Goal: Task Accomplishment & Management: Use online tool/utility

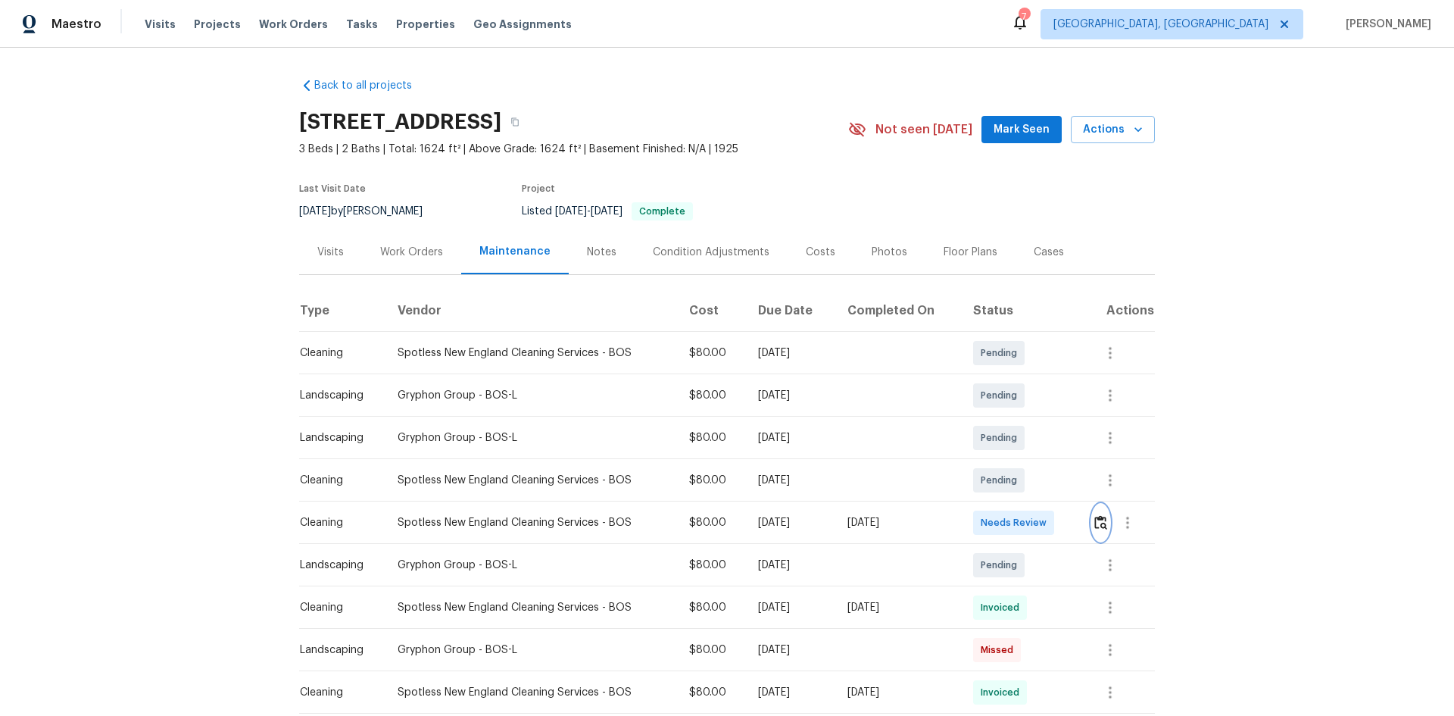
click at [782, 457] on img "button" at bounding box center [1100, 522] width 13 height 14
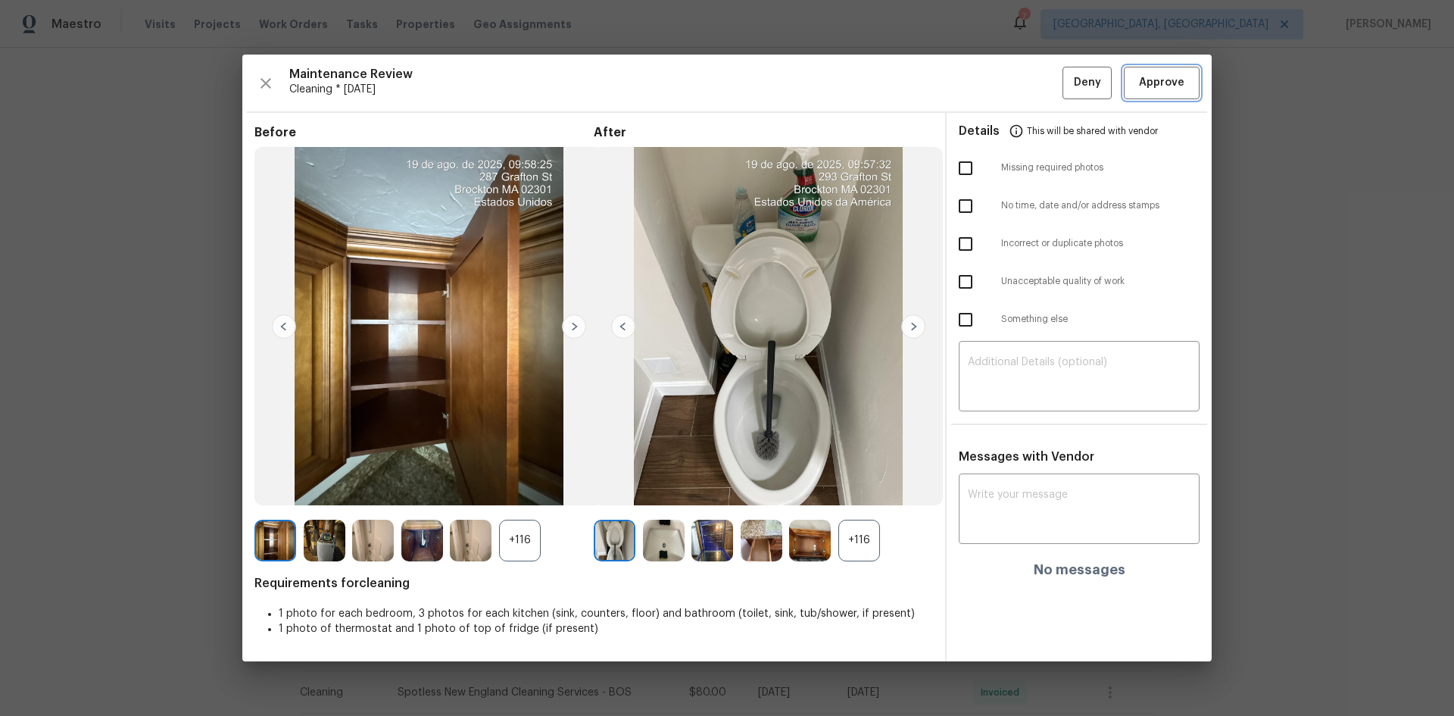
click at [782, 79] on span "Approve" at bounding box center [1161, 82] width 45 height 19
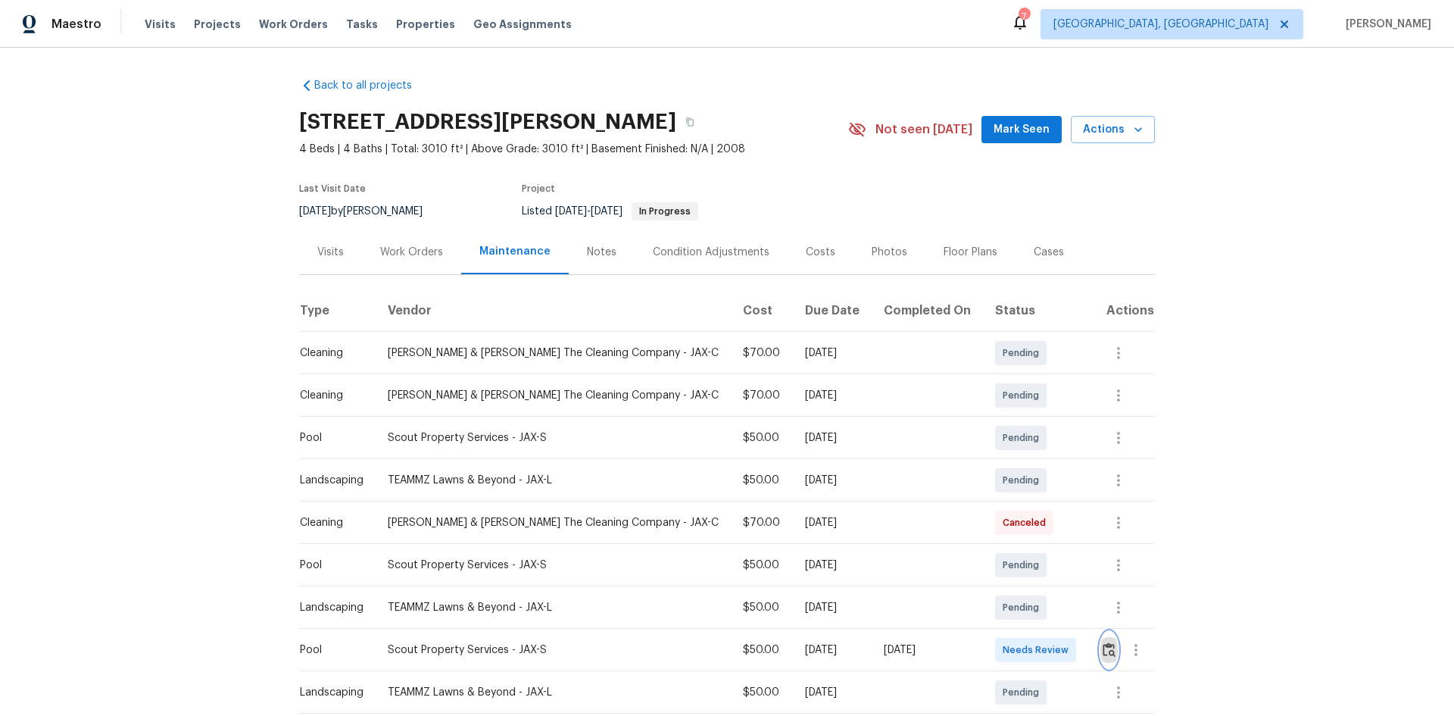
click at [1034, 479] on img "button" at bounding box center [1109, 649] width 13 height 14
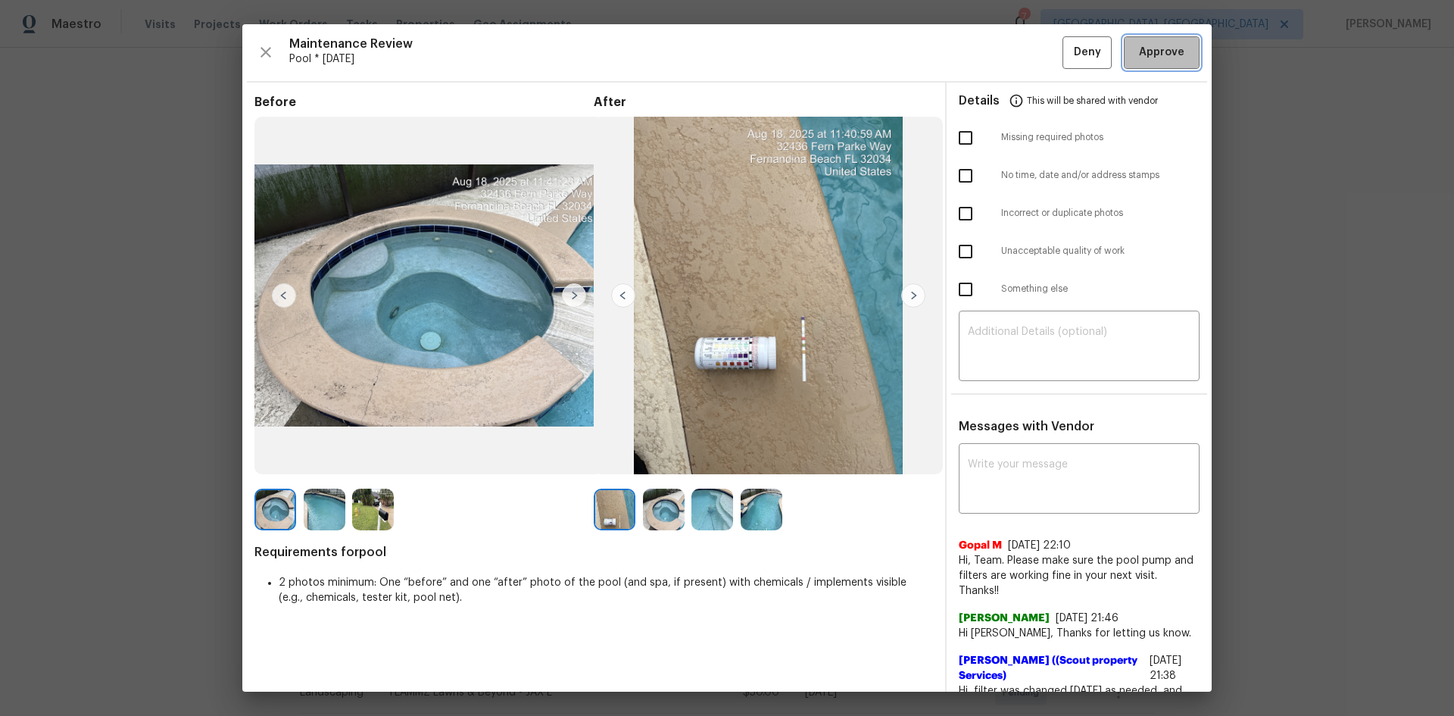
click at [1034, 48] on span "Approve" at bounding box center [1161, 52] width 45 height 19
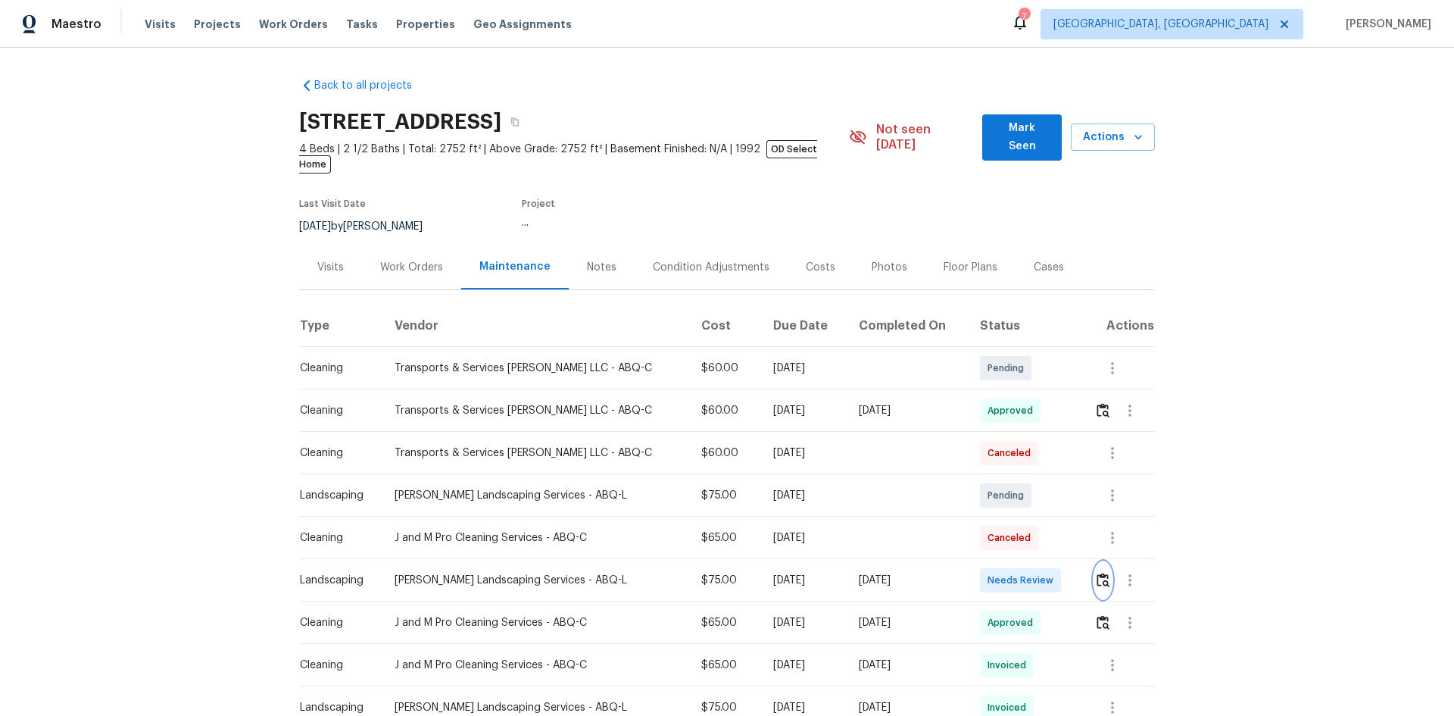
click at [1034, 479] on img "button" at bounding box center [1103, 580] width 13 height 14
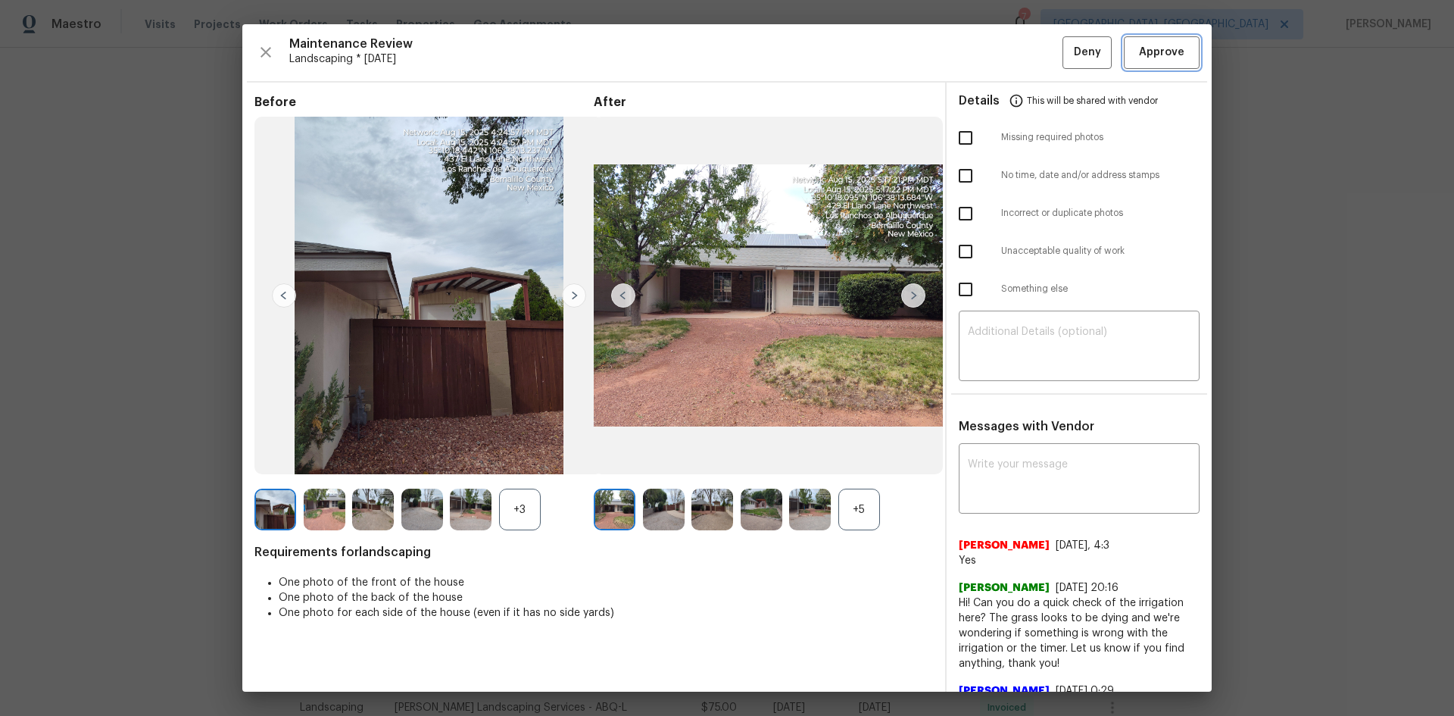
click at [1034, 57] on span "Approve" at bounding box center [1161, 52] width 45 height 19
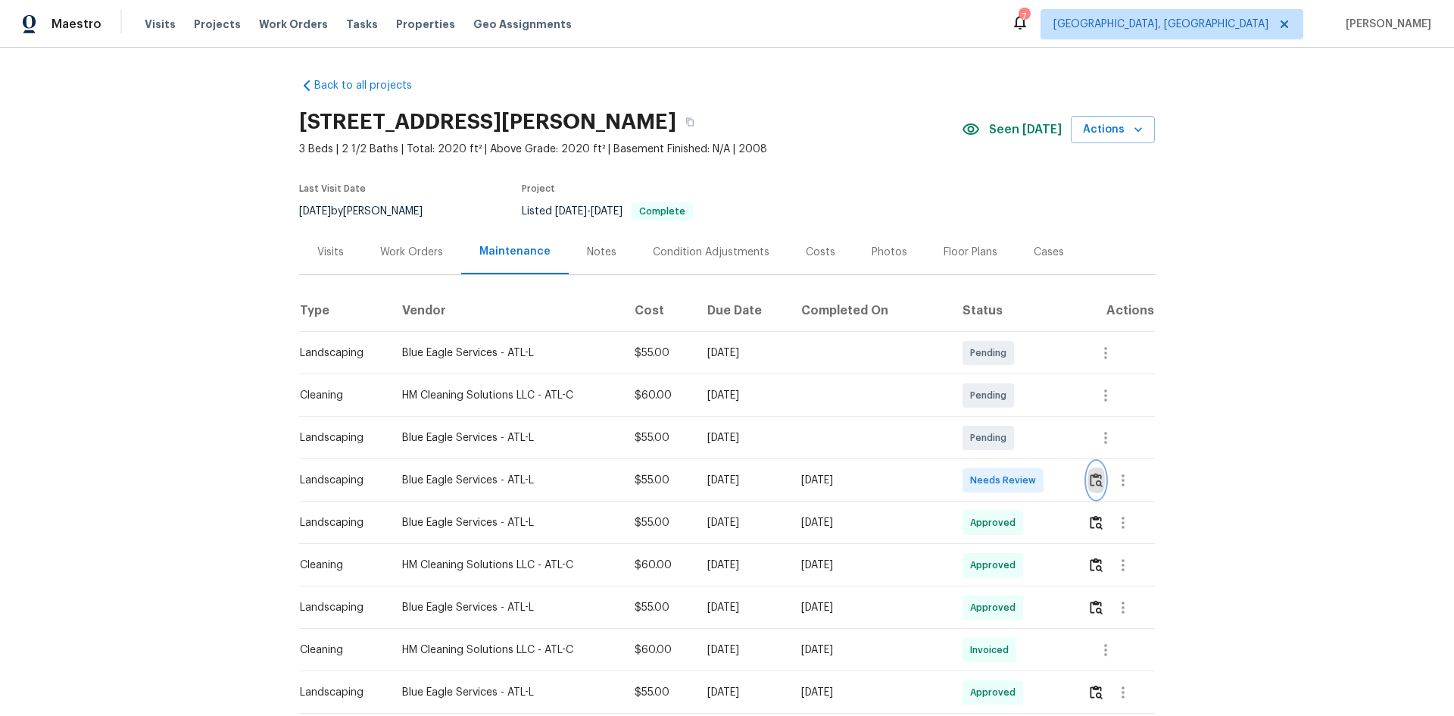
click at [1034, 479] on img "button" at bounding box center [1096, 480] width 13 height 14
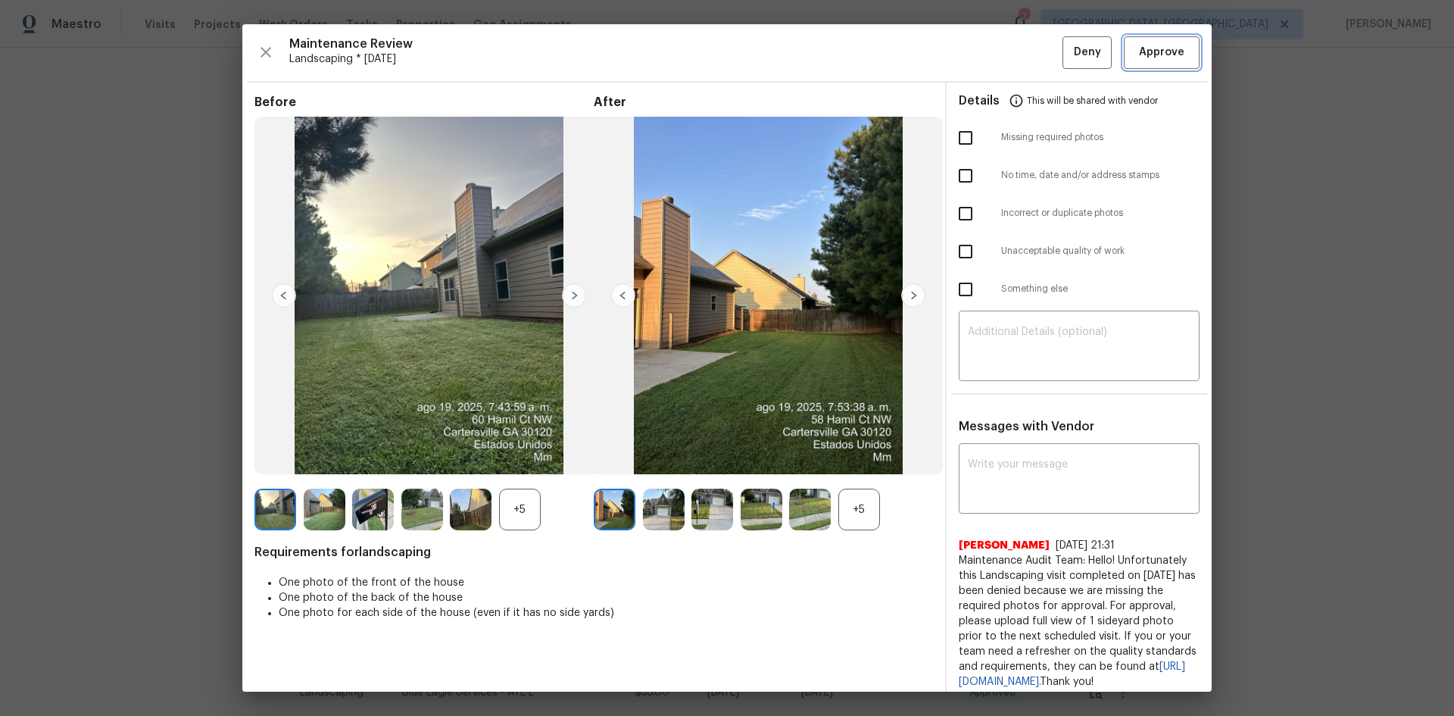
click at [1034, 61] on span "Approve" at bounding box center [1161, 52] width 45 height 19
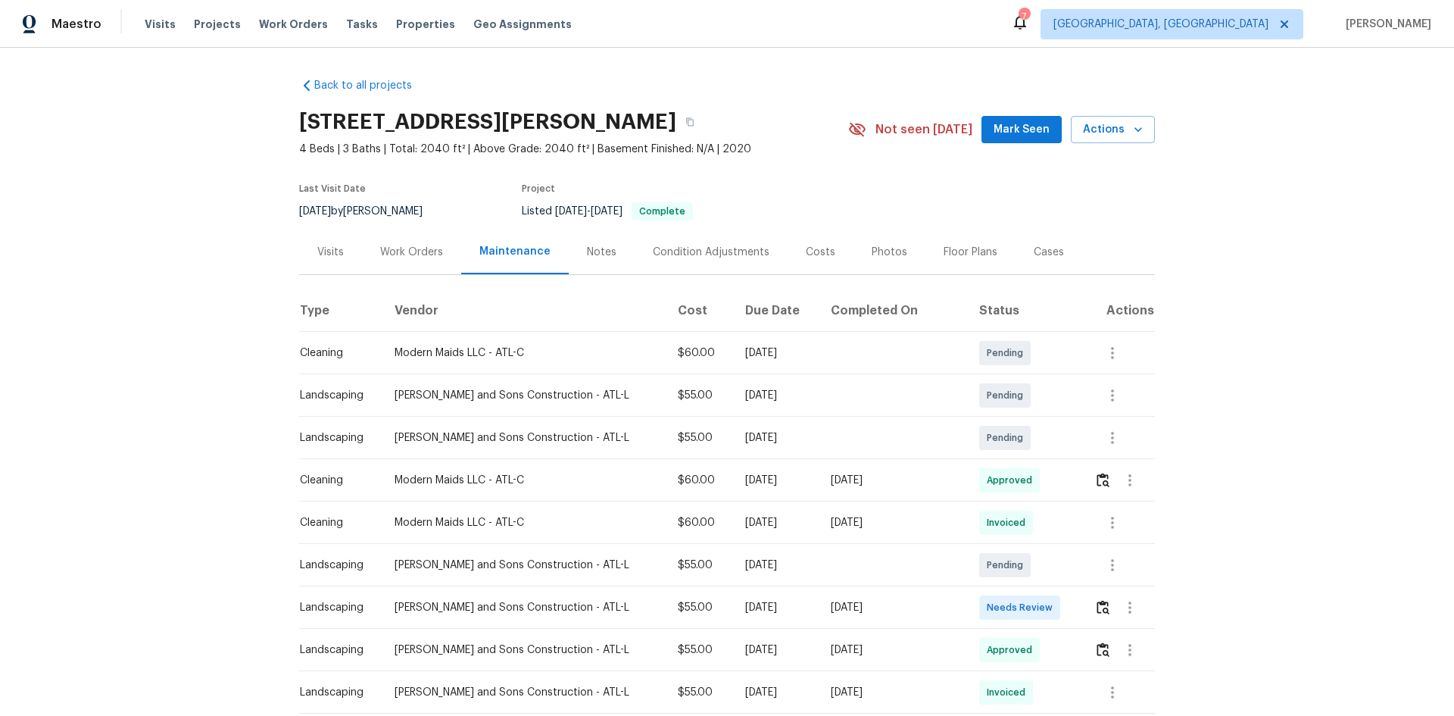
click at [1034, 479] on td at bounding box center [1118, 607] width 73 height 42
click at [1034, 479] on img "button" at bounding box center [1103, 607] width 13 height 14
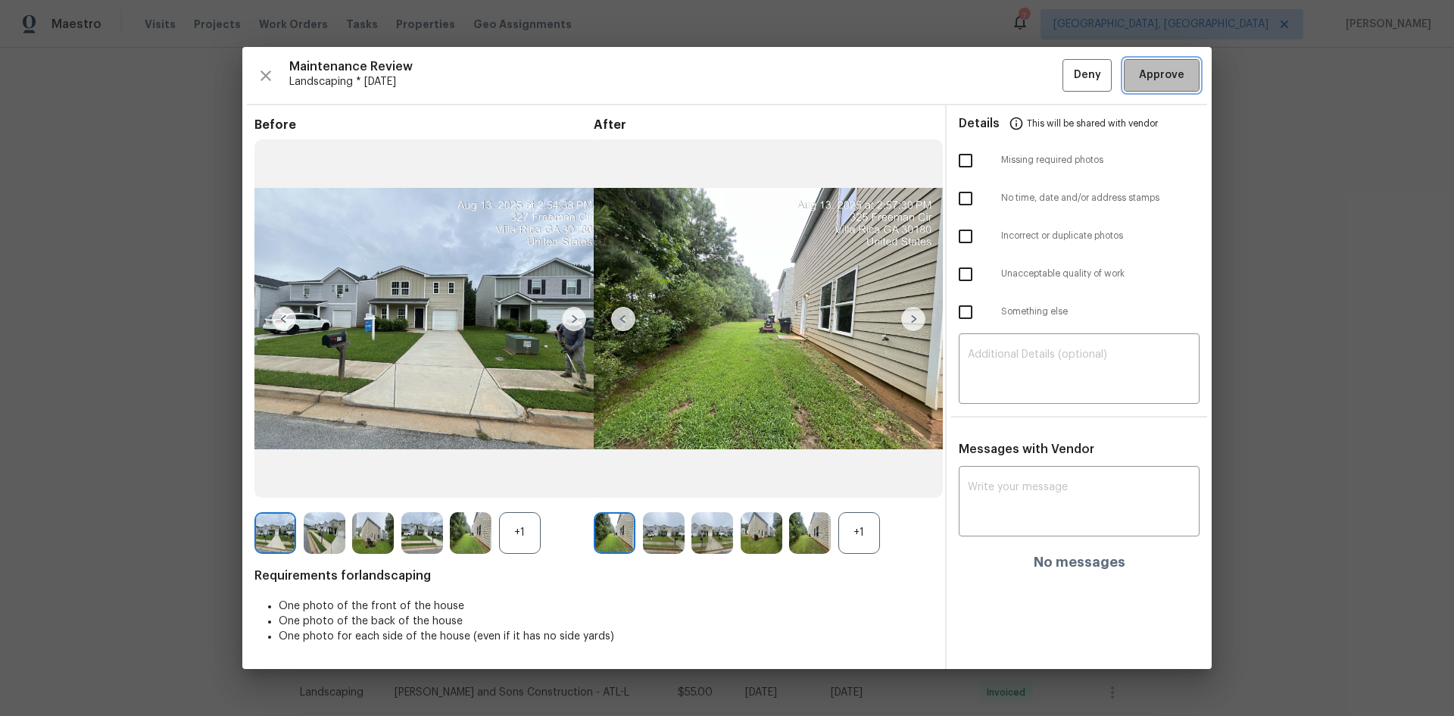
click at [1034, 67] on span "Approve" at bounding box center [1161, 75] width 45 height 19
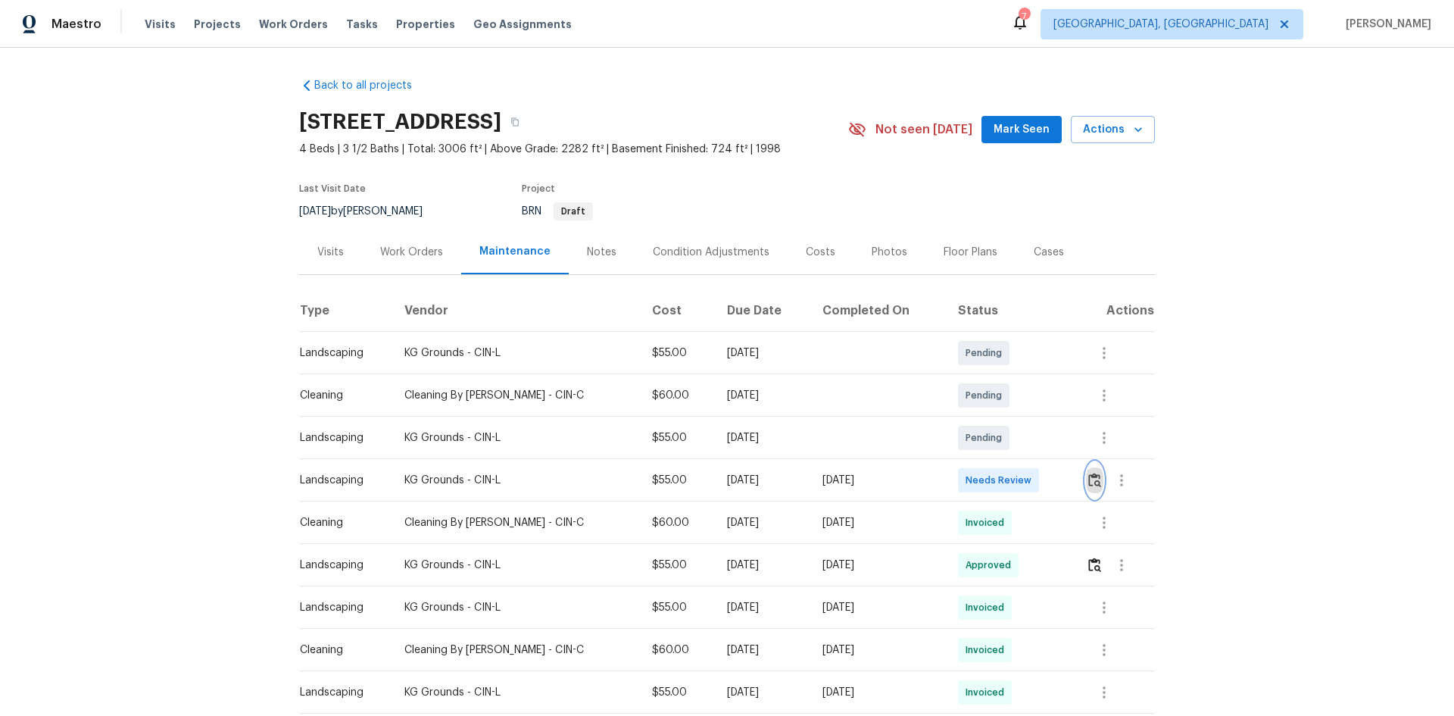
click at [1034, 479] on img "button" at bounding box center [1094, 480] width 13 height 14
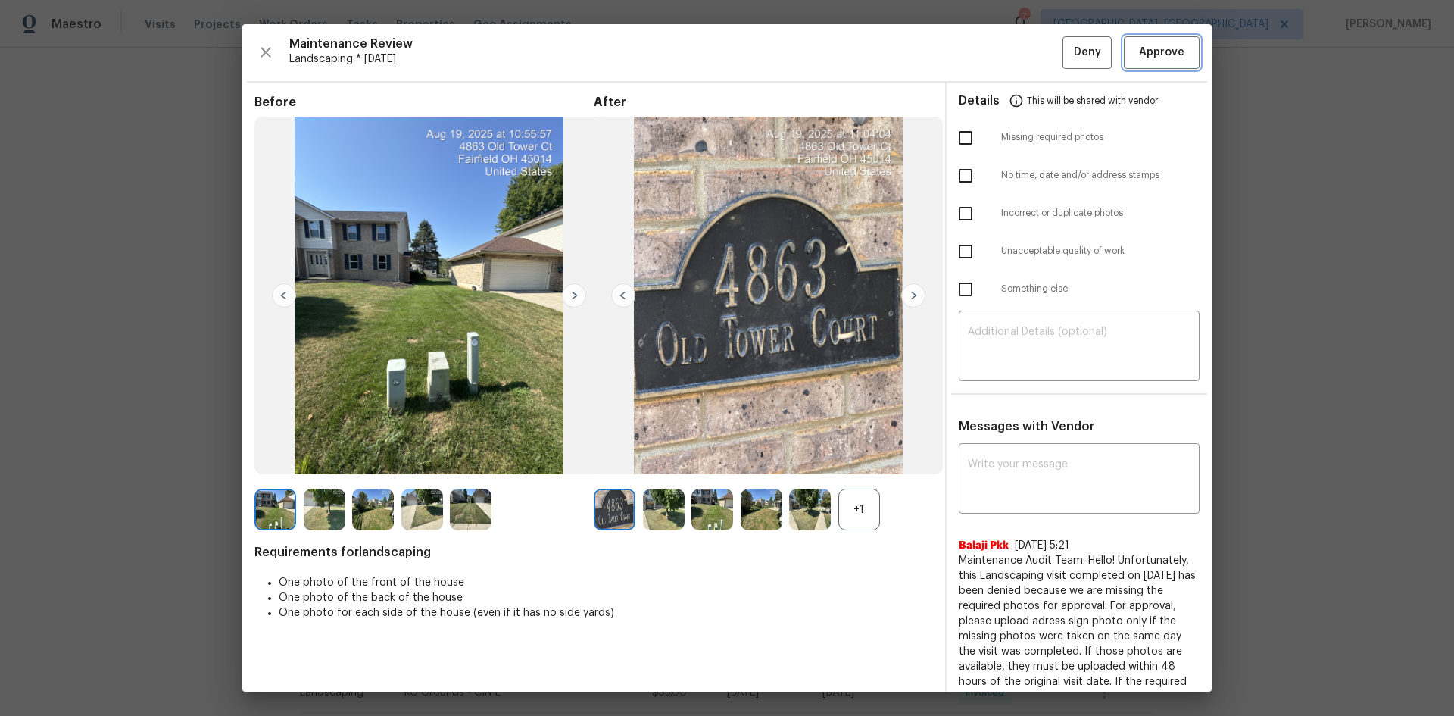
click at [1034, 50] on span "Approve" at bounding box center [1161, 52] width 45 height 19
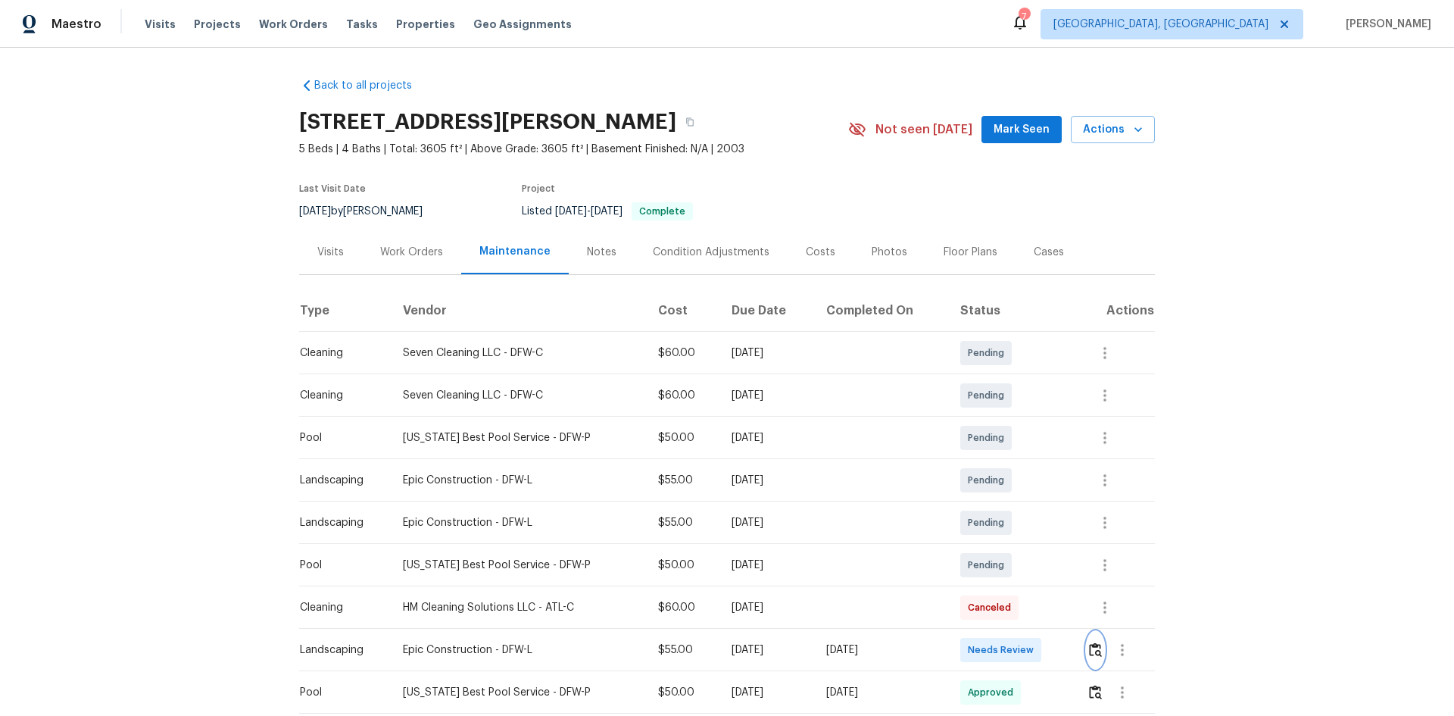
click at [1034, 479] on img "button" at bounding box center [1095, 649] width 13 height 14
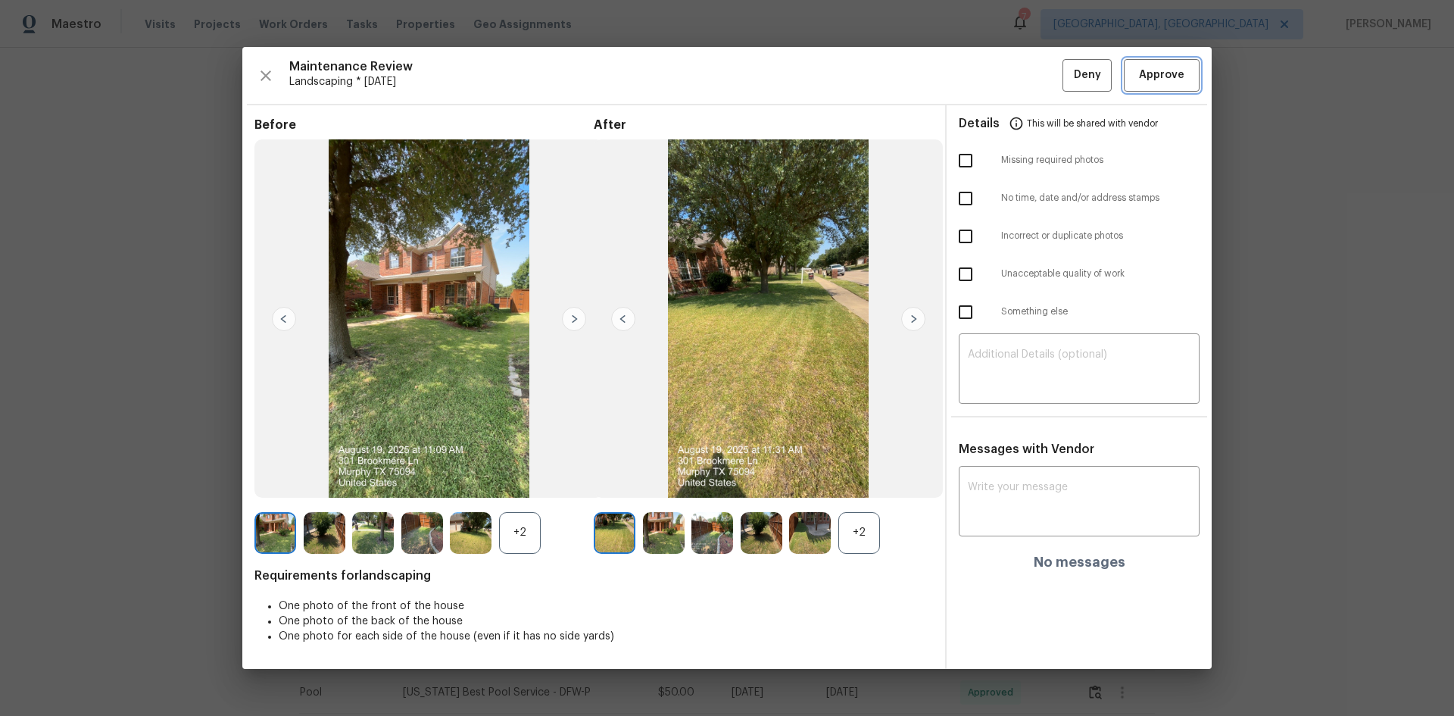
click at [1034, 67] on span "Approve" at bounding box center [1161, 75] width 45 height 19
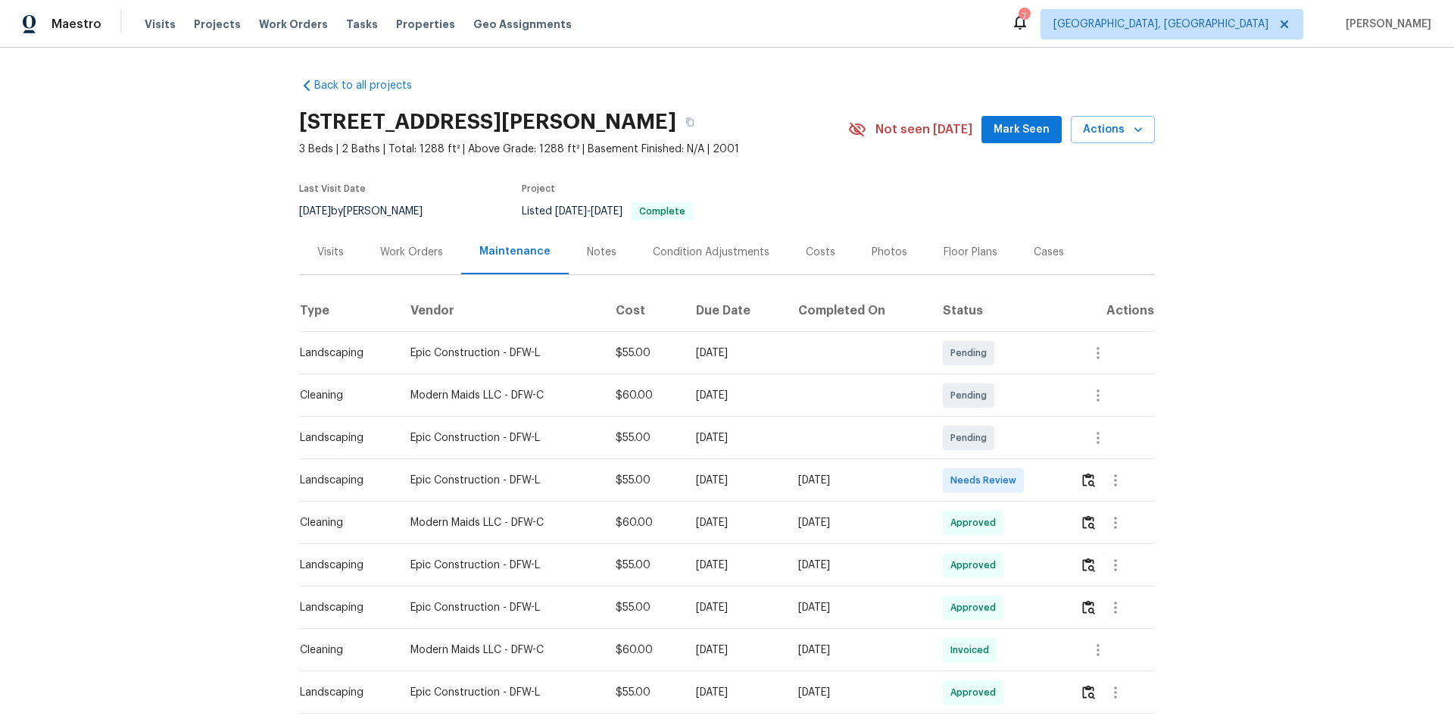
click at [1034, 473] on div at bounding box center [1115, 480] width 36 height 36
click at [1034, 479] on button "button" at bounding box center [1088, 480] width 17 height 36
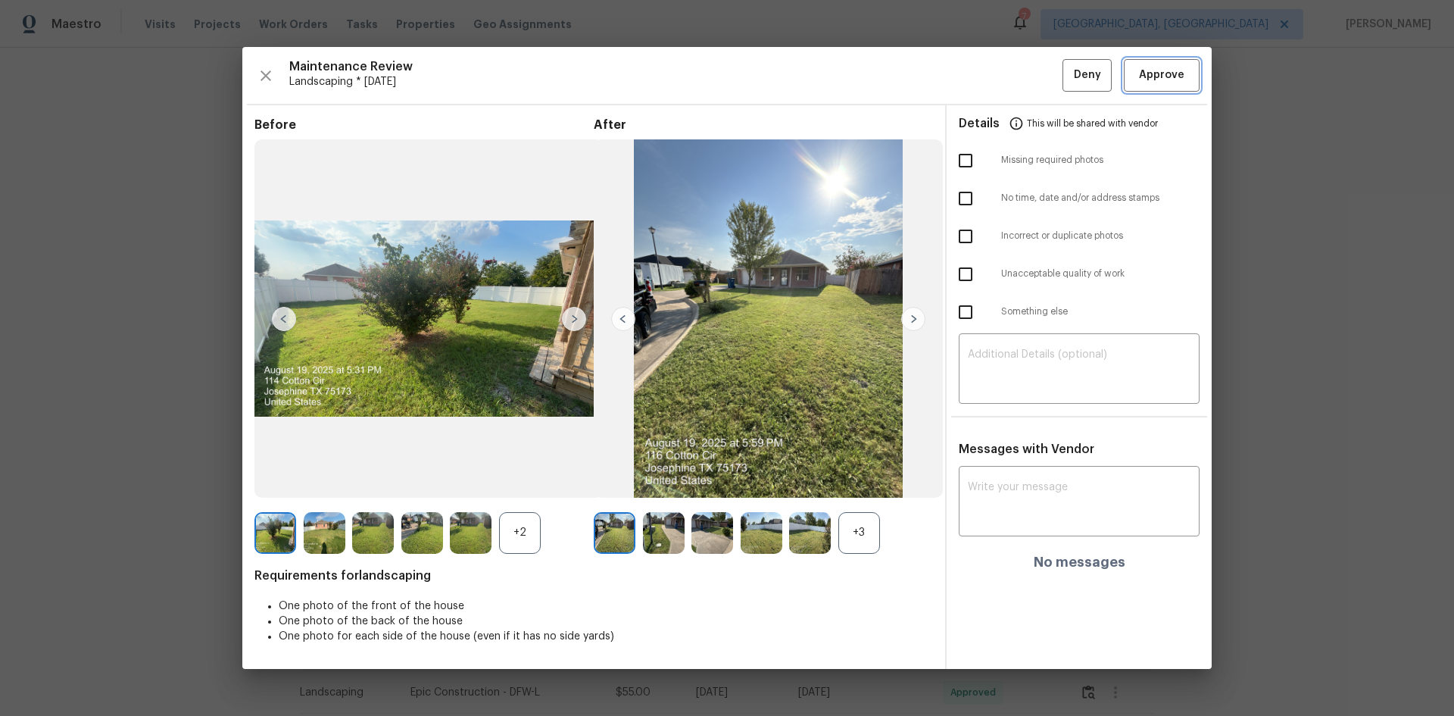
click at [1034, 70] on span "Approve" at bounding box center [1161, 75] width 45 height 19
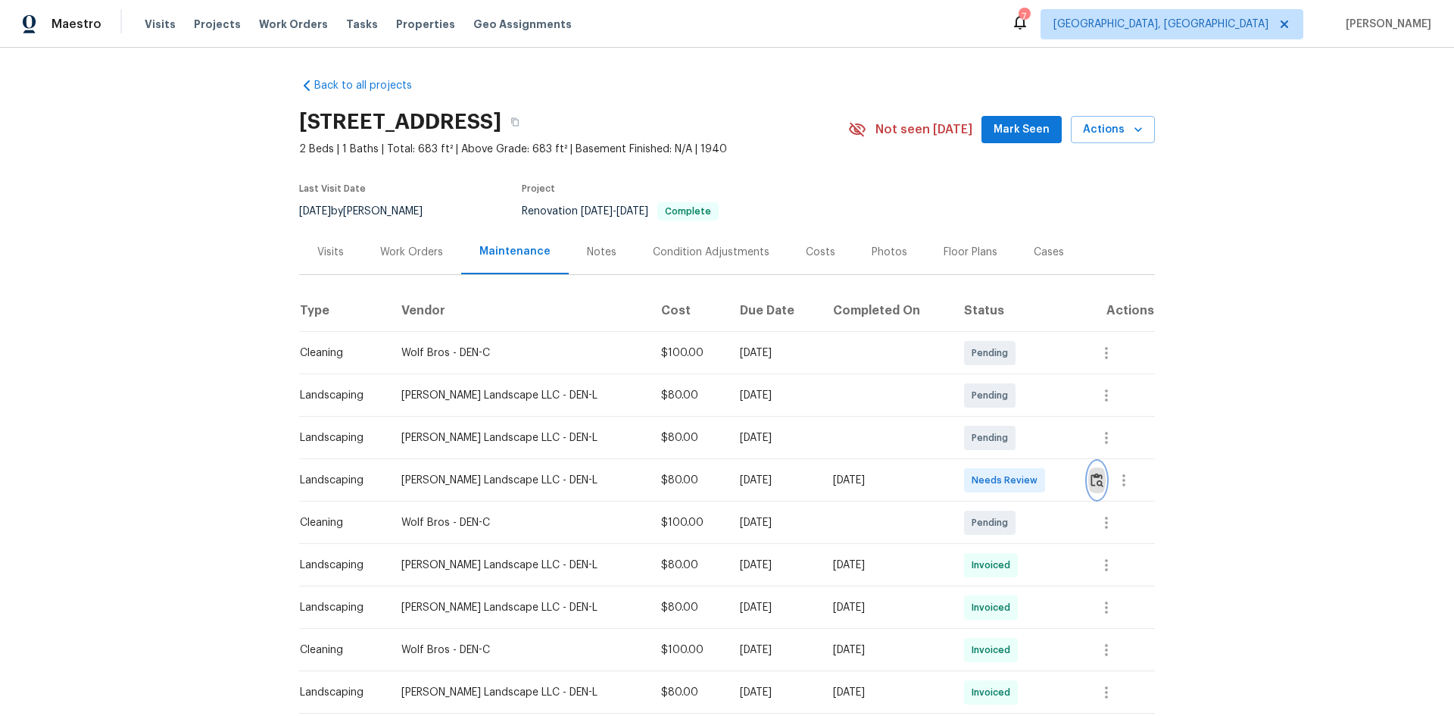
click at [1034, 479] on img "button" at bounding box center [1097, 480] width 13 height 14
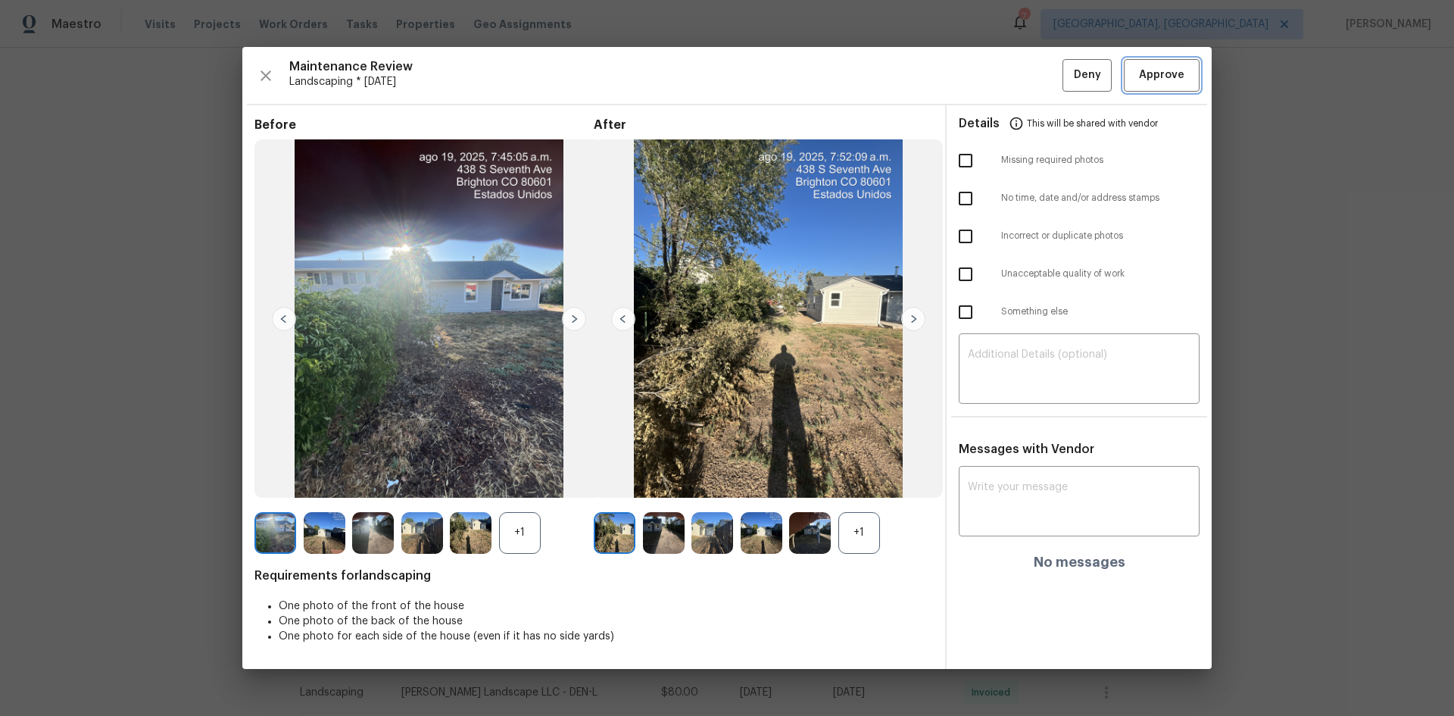
click at [1034, 68] on span "Approve" at bounding box center [1161, 75] width 45 height 19
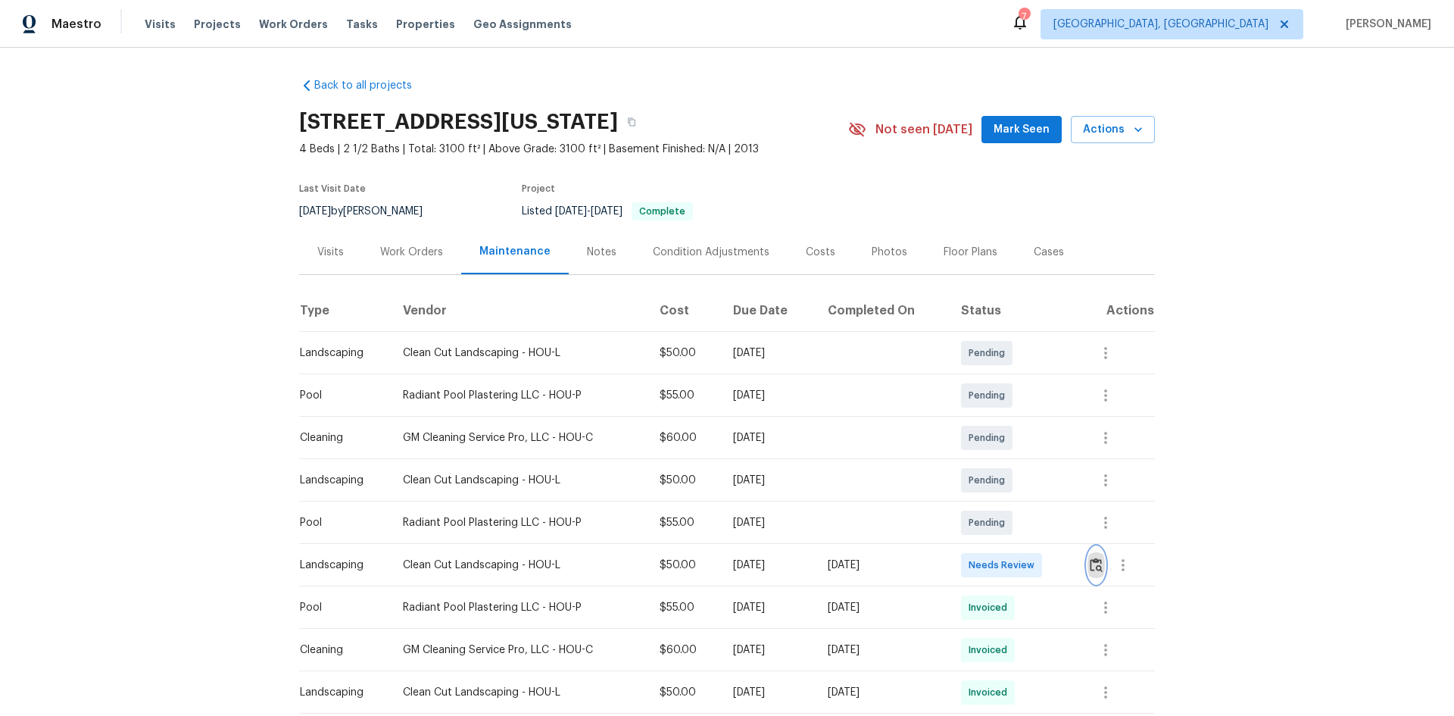
click at [1034, 479] on img "button" at bounding box center [1096, 564] width 13 height 14
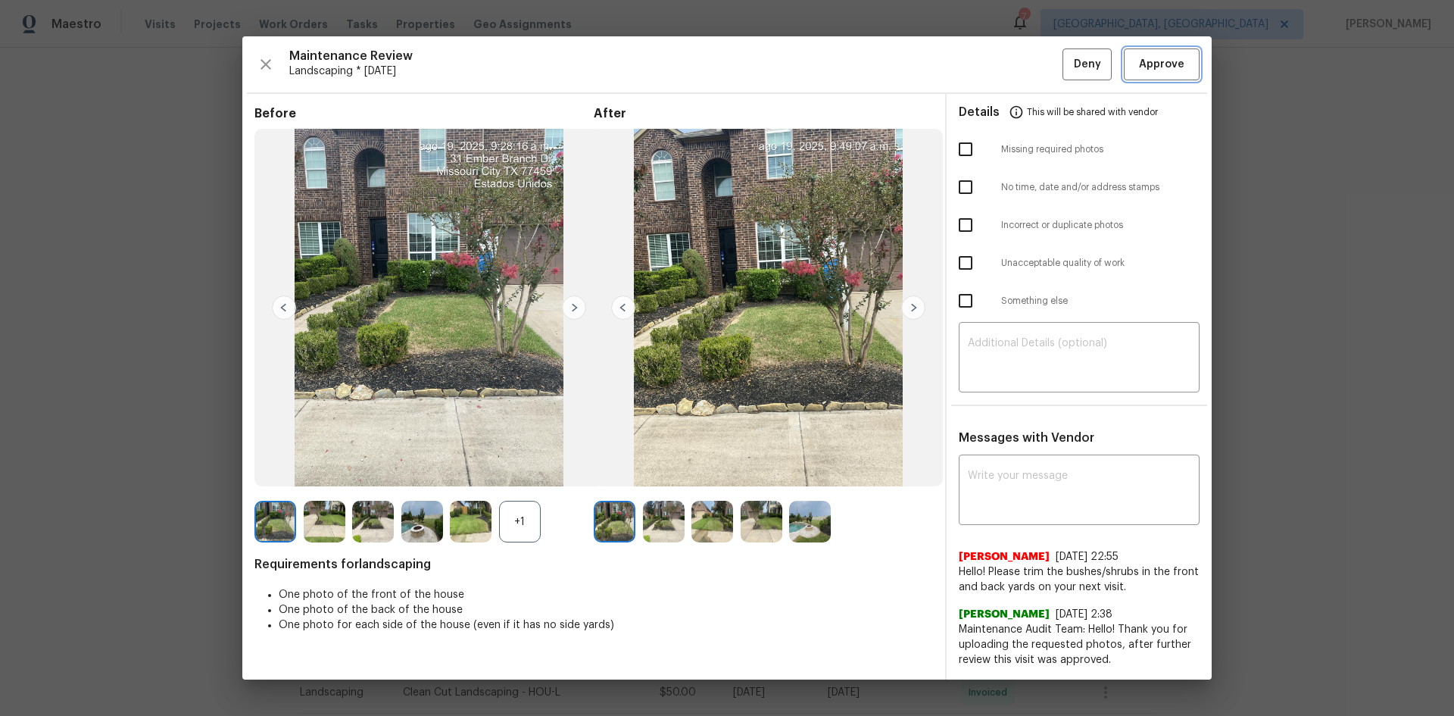
click at [1034, 58] on span "Approve" at bounding box center [1161, 64] width 45 height 19
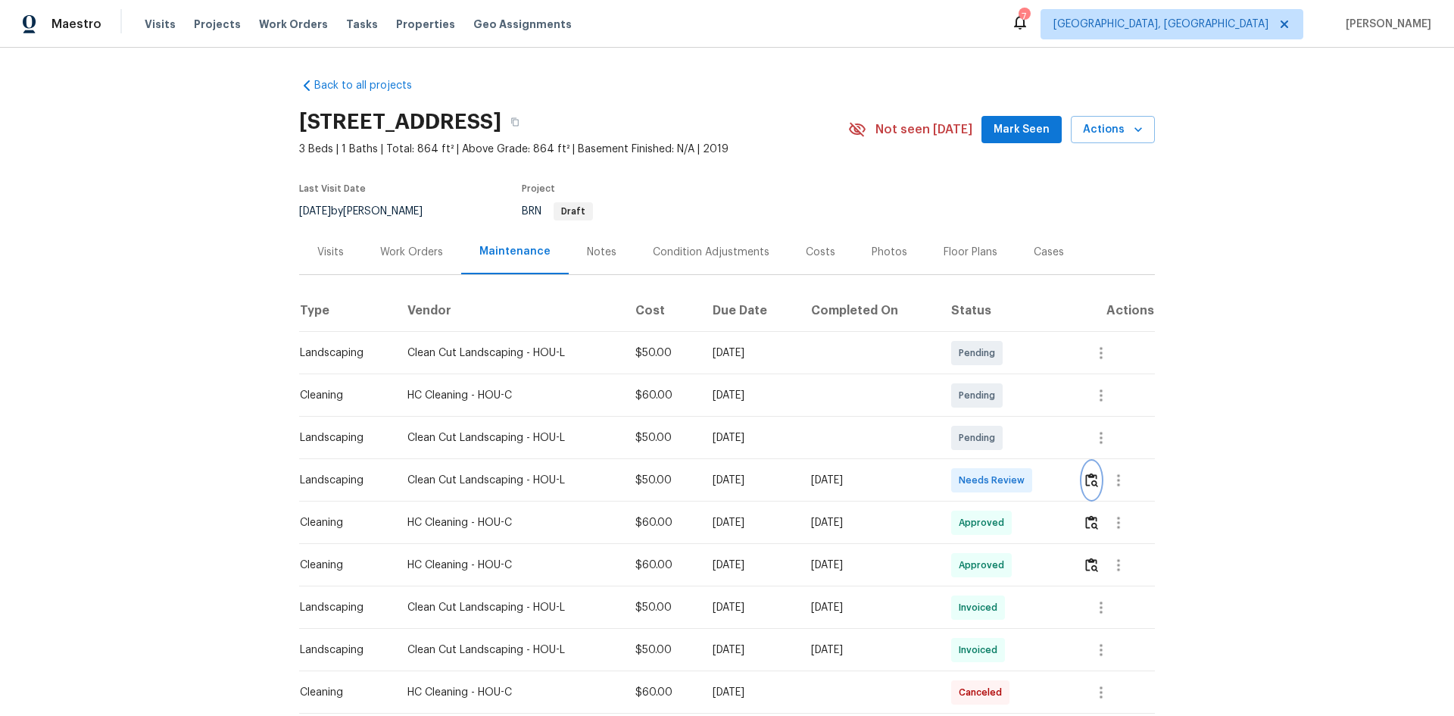
click at [1034, 473] on button "button" at bounding box center [1091, 480] width 17 height 36
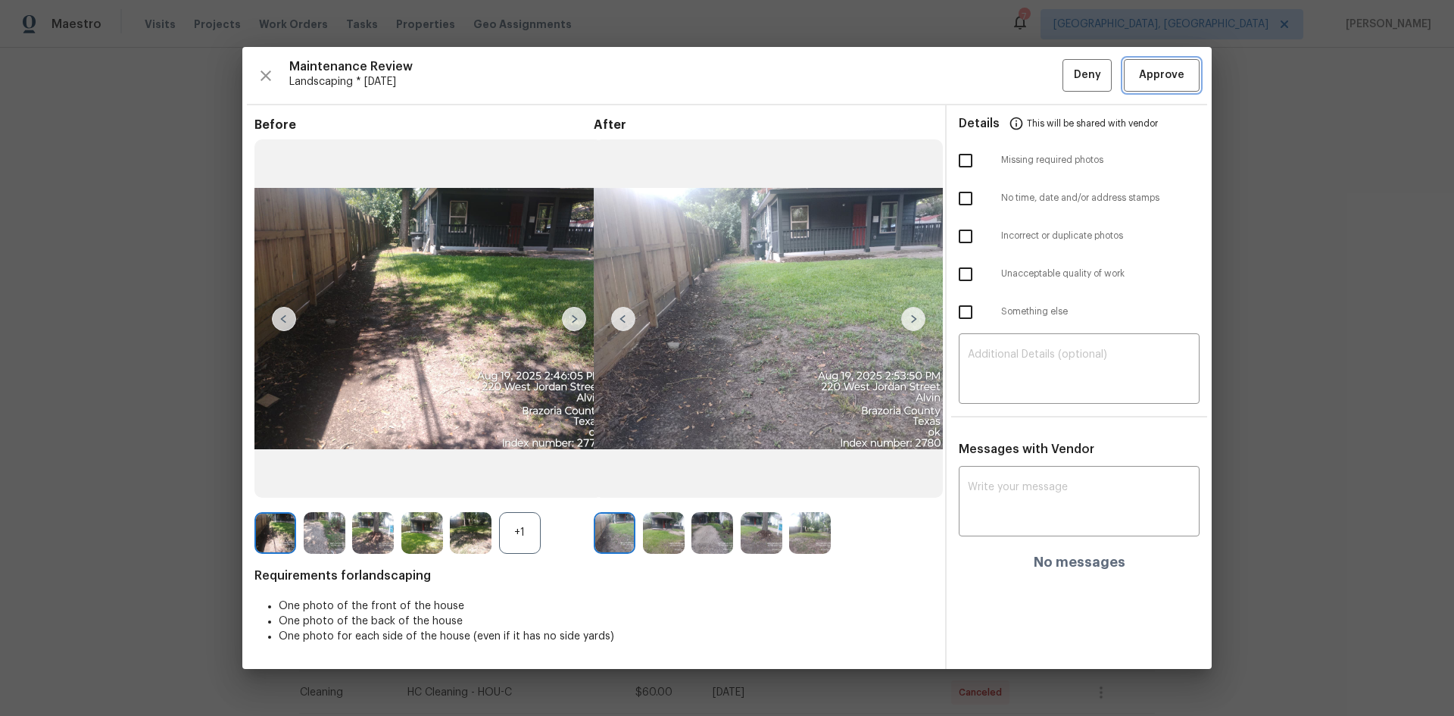
drag, startPoint x: 1156, startPoint y: 81, endPoint x: 1163, endPoint y: 71, distance: 12.4
click at [1034, 80] on span "Approve" at bounding box center [1161, 75] width 45 height 19
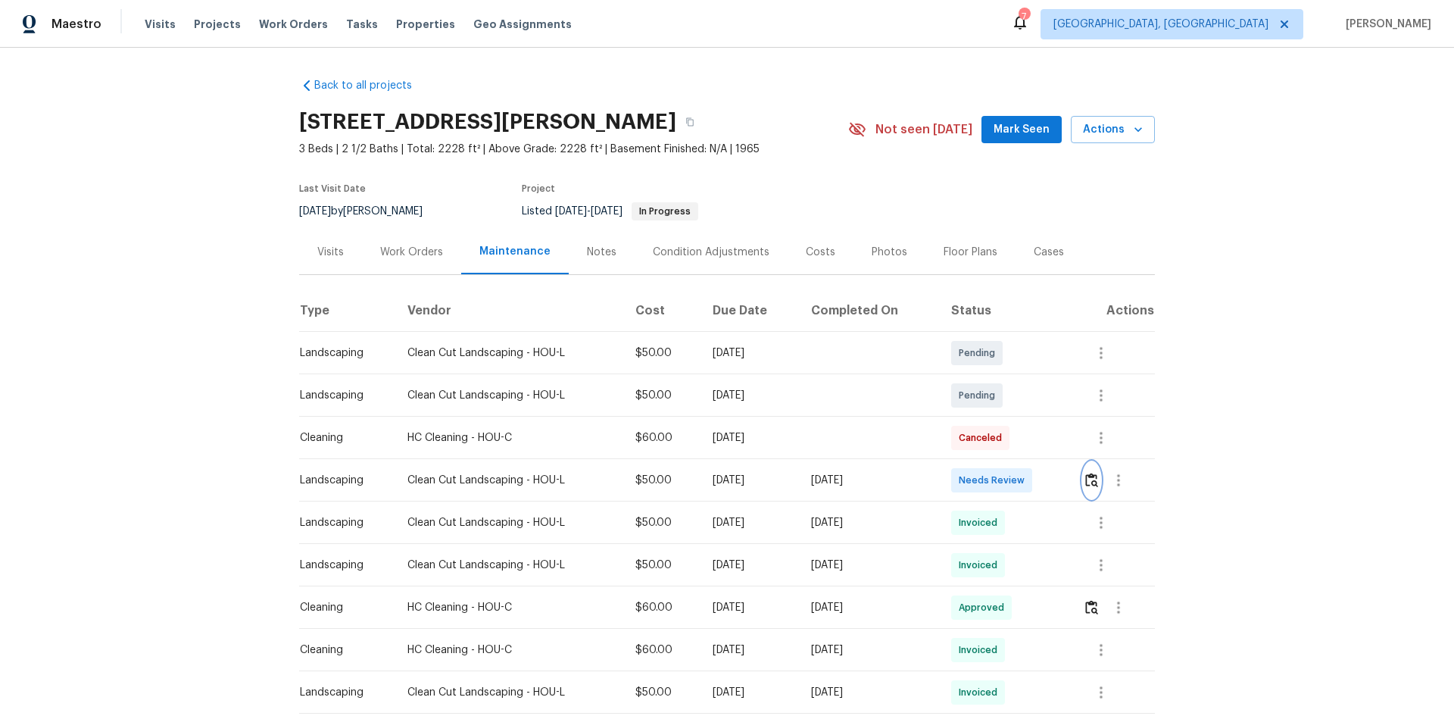
click at [1034, 479] on img "button" at bounding box center [1091, 480] width 13 height 14
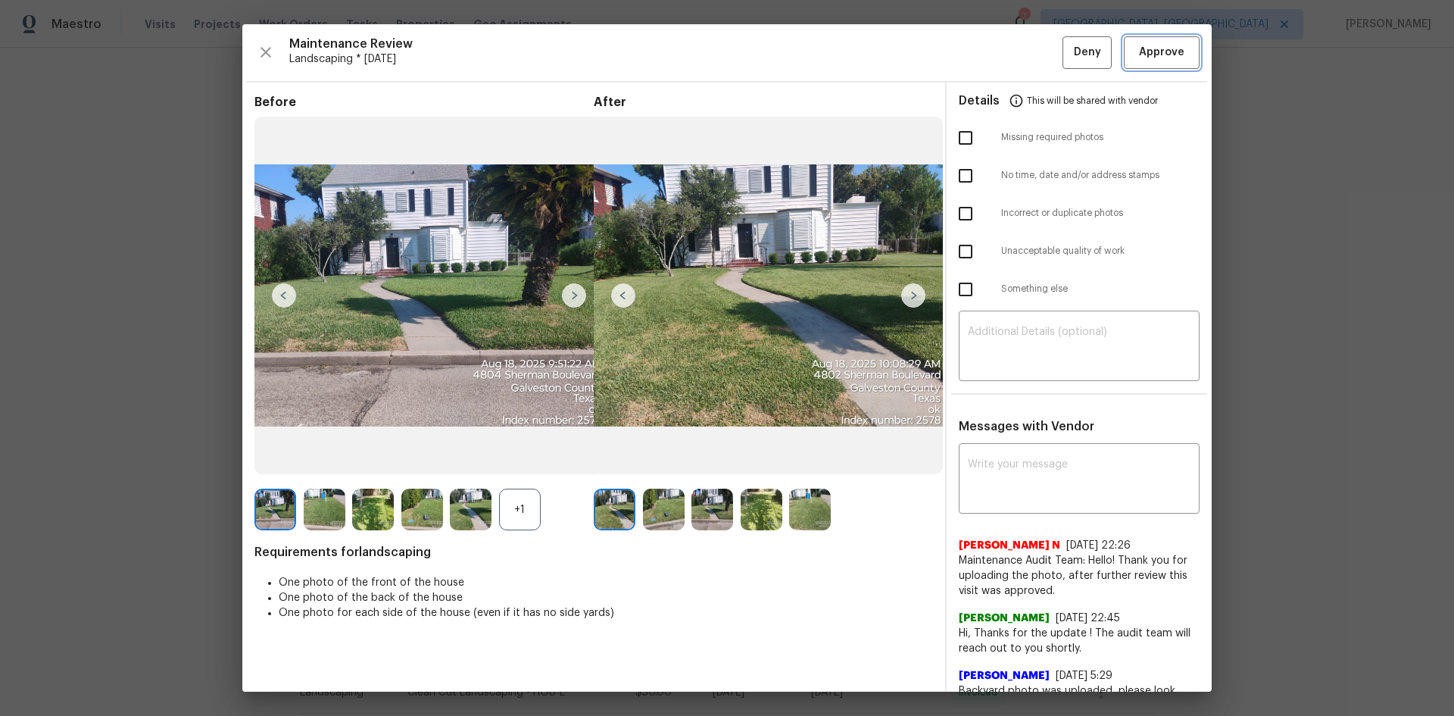
click at [1034, 52] on span "Approve" at bounding box center [1161, 52] width 45 height 19
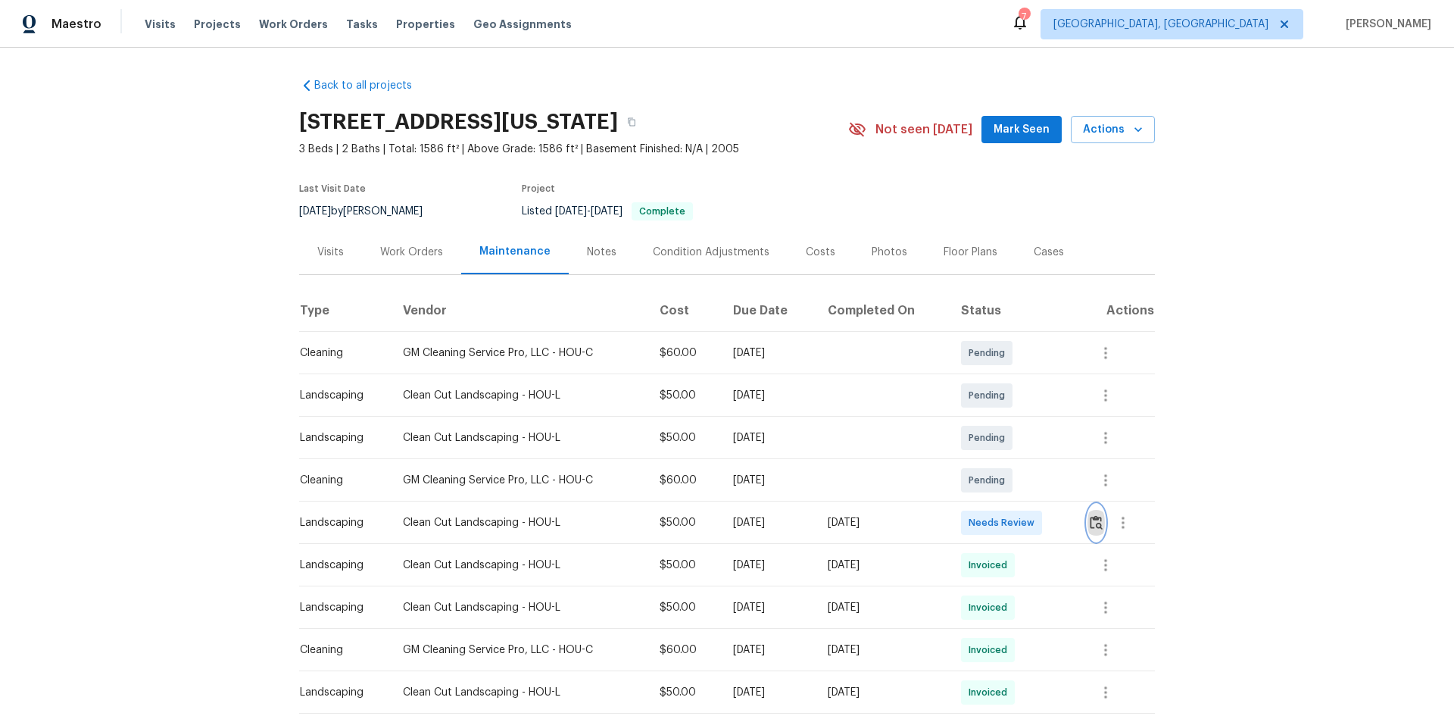
click at [1034, 479] on button "button" at bounding box center [1096, 522] width 17 height 36
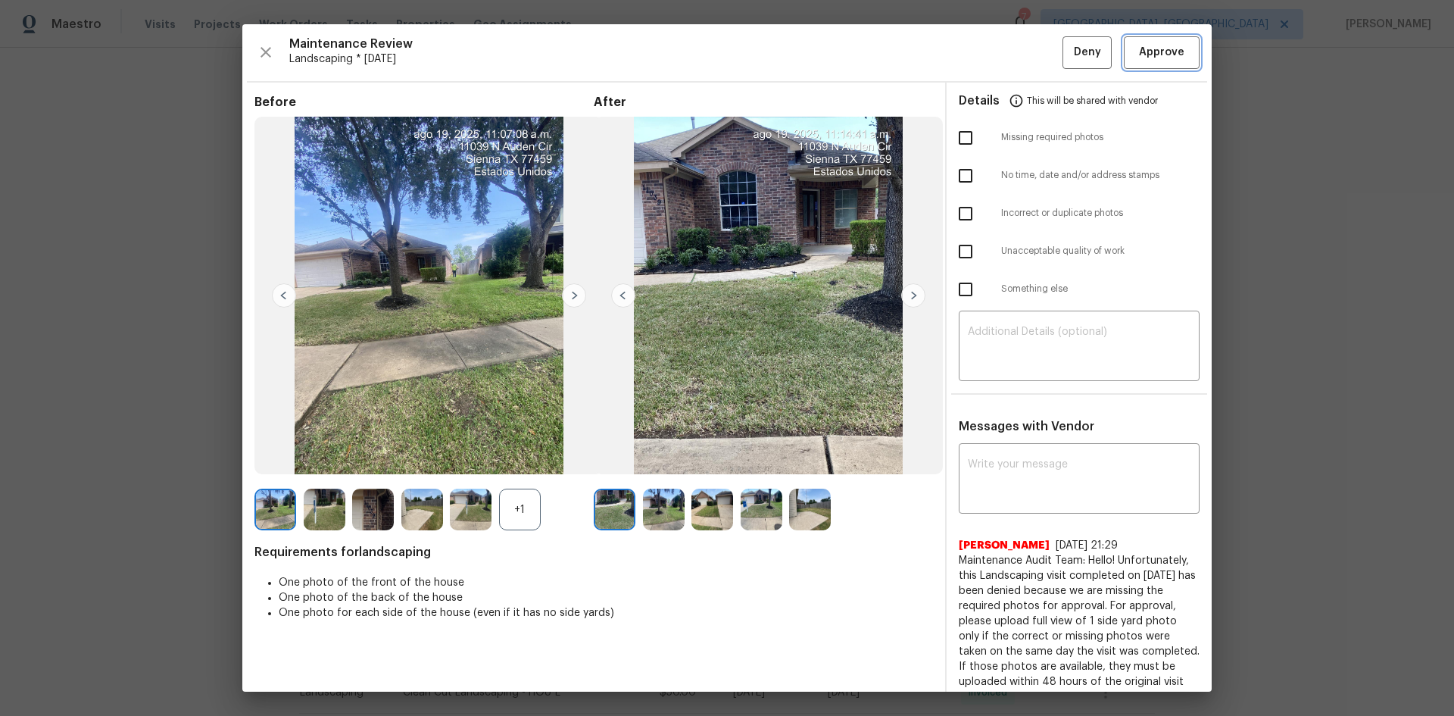
click at [1034, 56] on button "Approve" at bounding box center [1162, 52] width 76 height 33
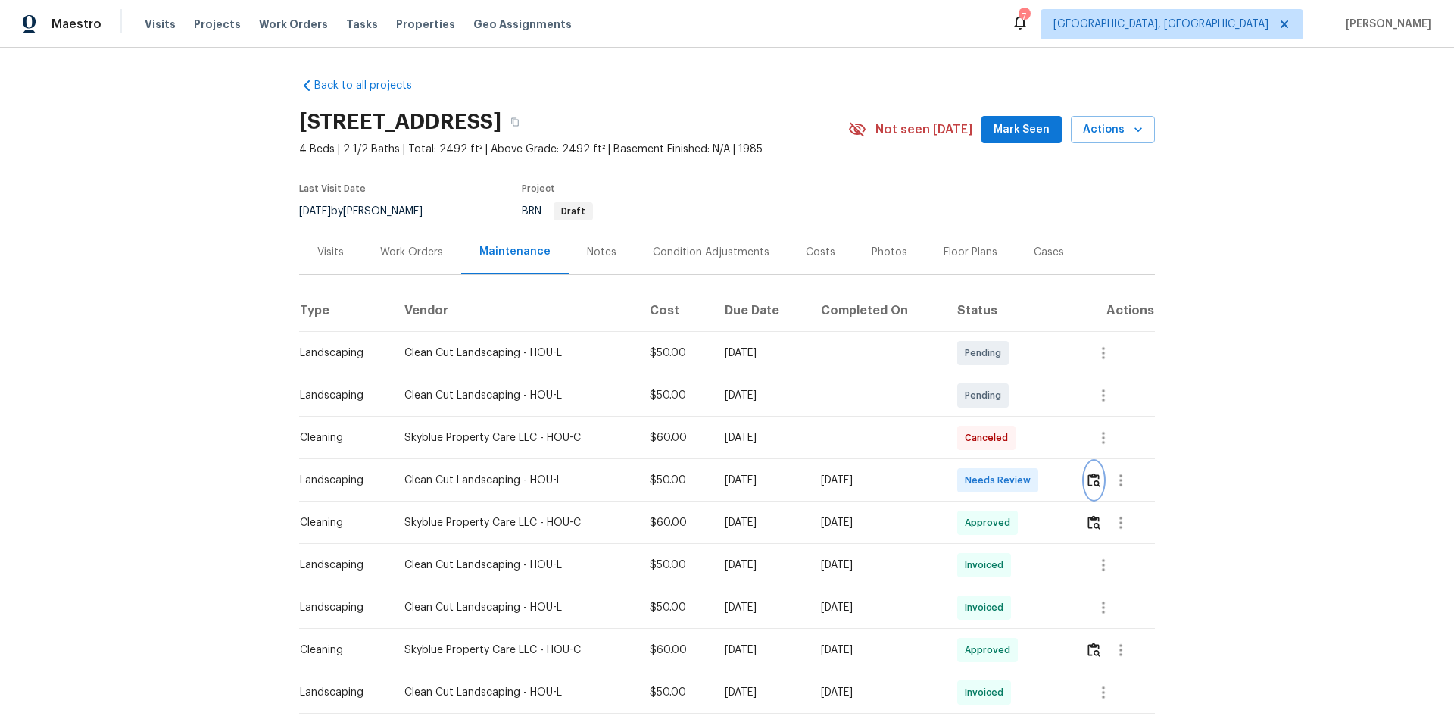
click at [1034, 479] on img "button" at bounding box center [1094, 480] width 13 height 14
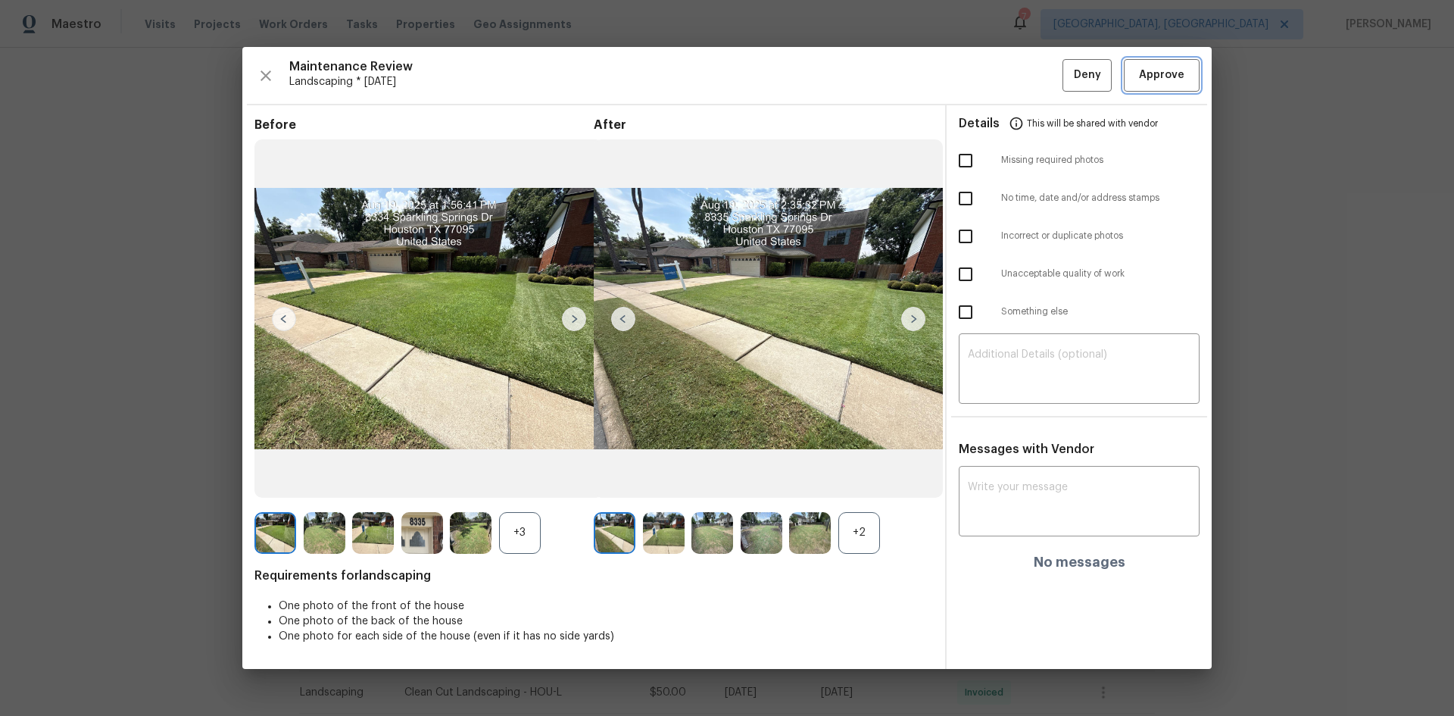
click at [1034, 65] on button "Approve" at bounding box center [1162, 75] width 76 height 33
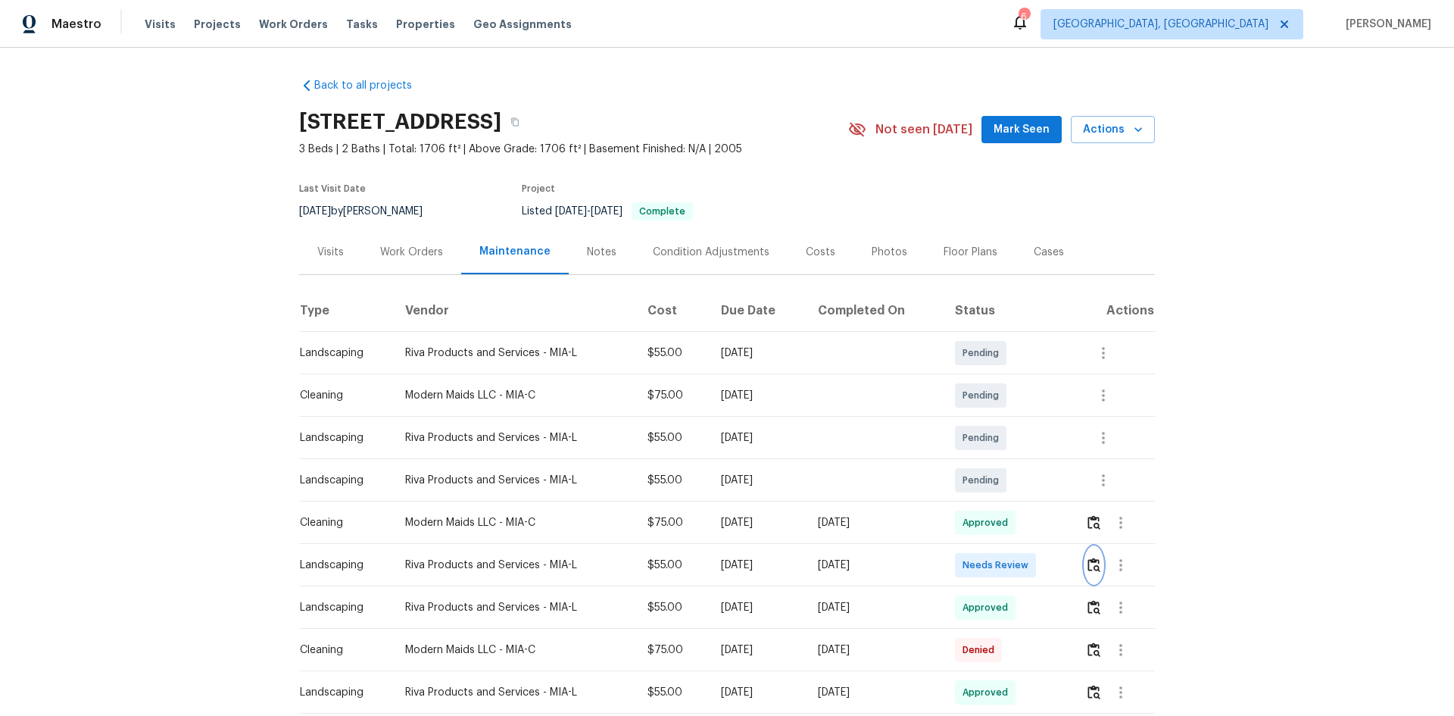
click at [1034, 479] on img "button" at bounding box center [1094, 564] width 13 height 14
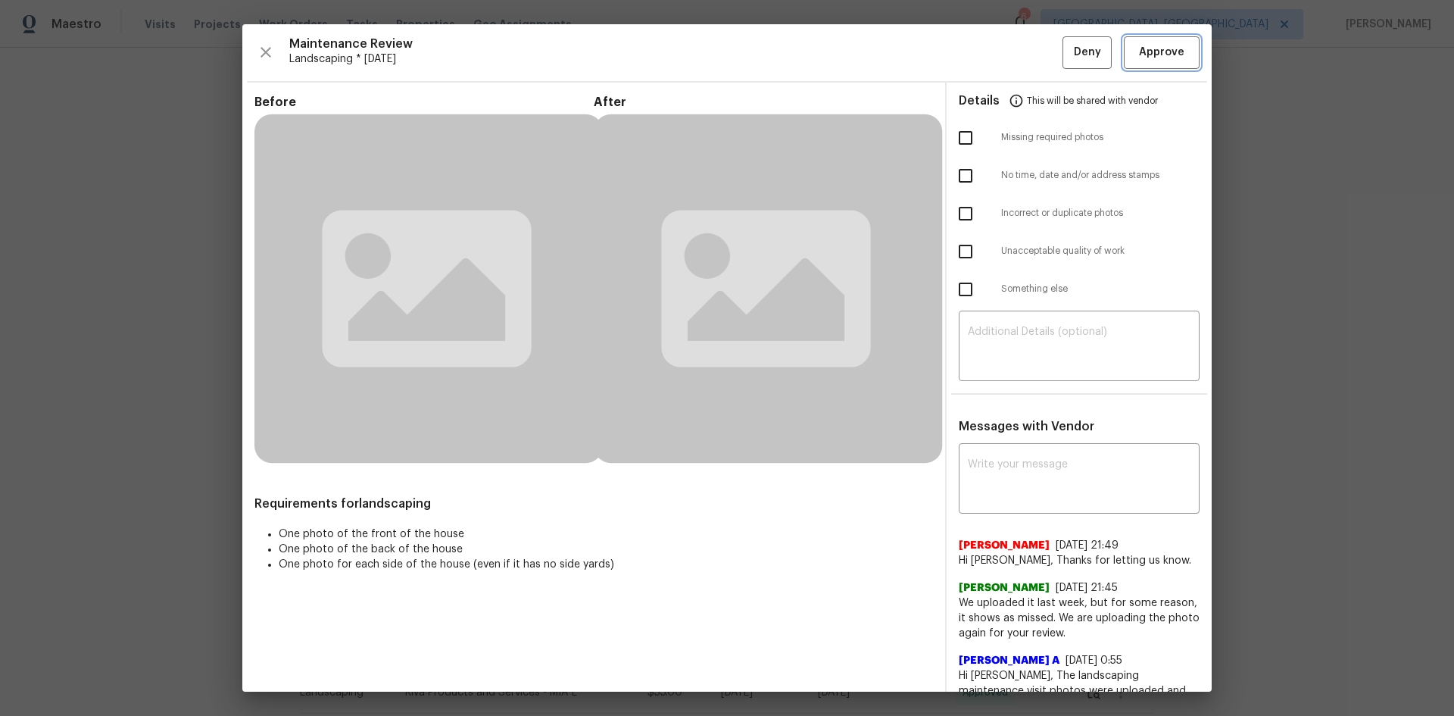
click at [1034, 57] on span "Approve" at bounding box center [1161, 52] width 45 height 19
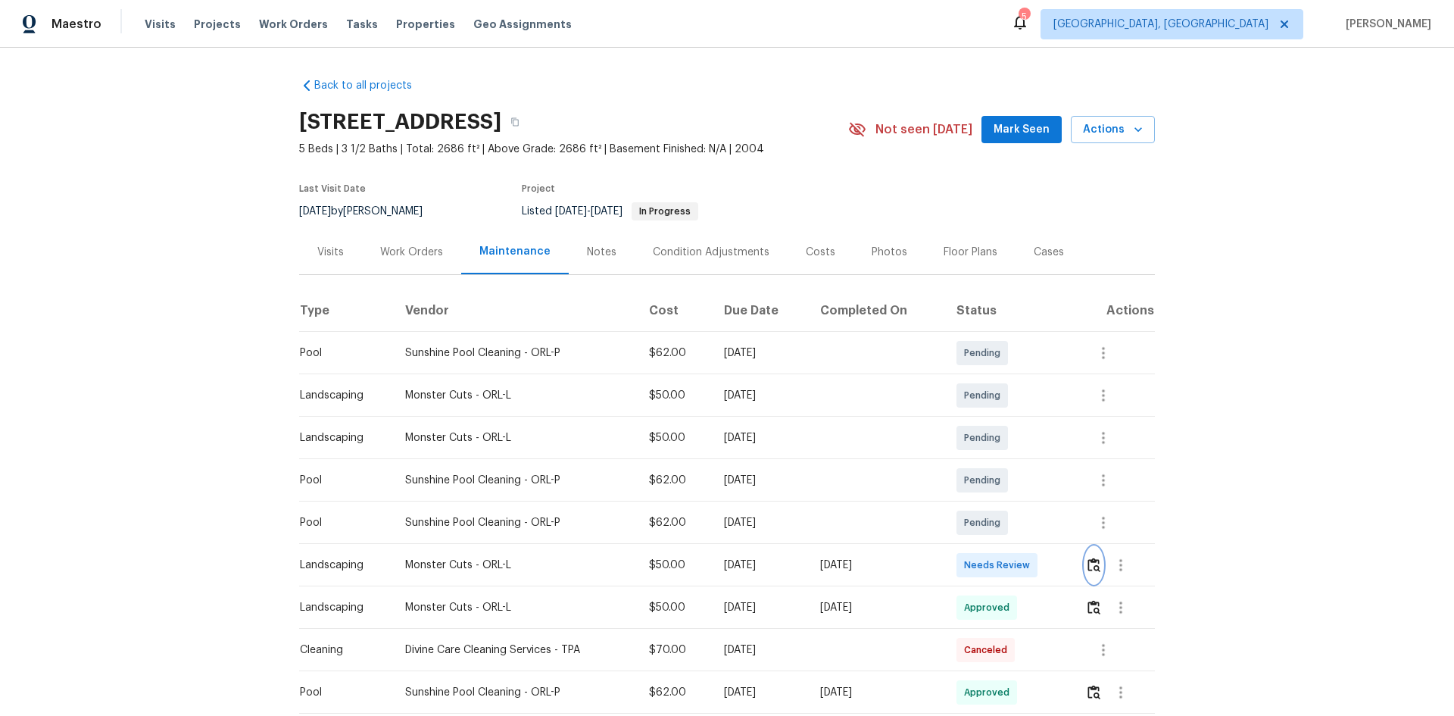
click at [1034, 479] on img "button" at bounding box center [1094, 564] width 13 height 14
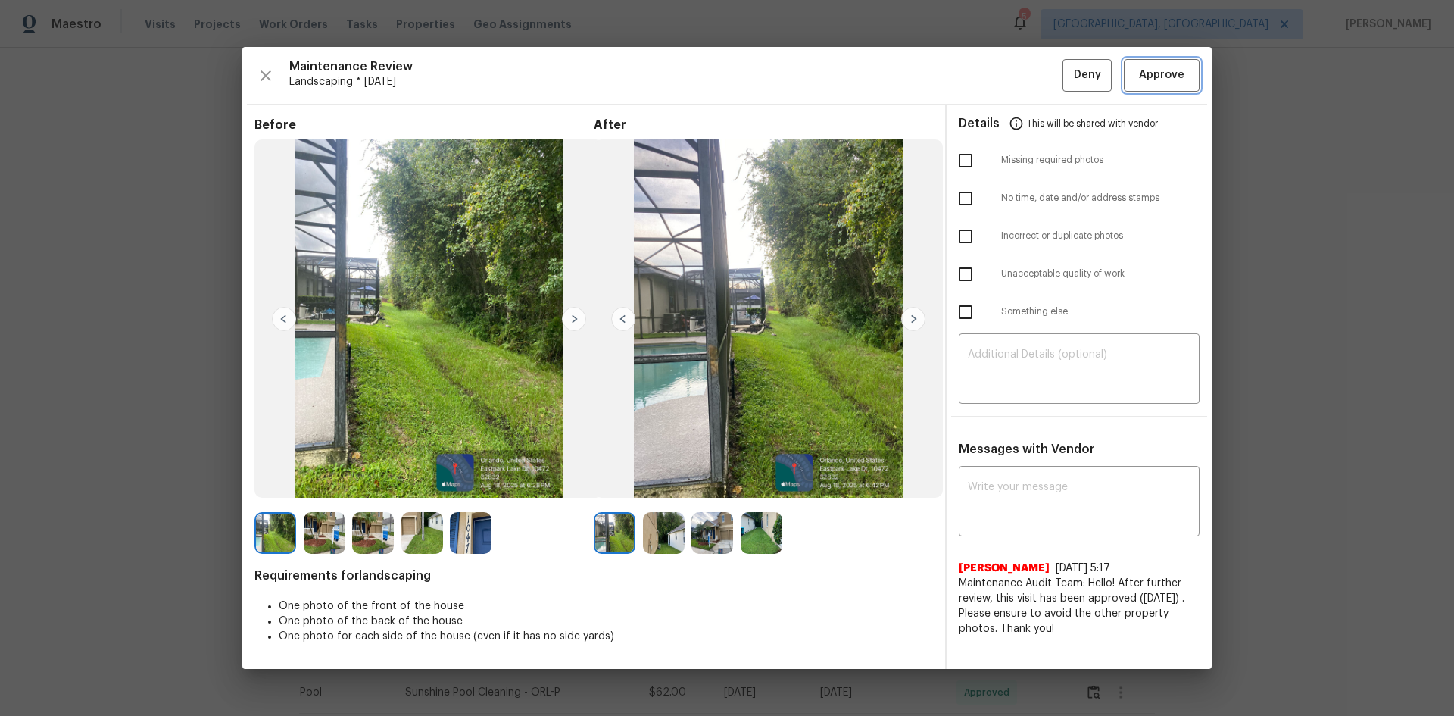
click at [1034, 70] on span "Approve" at bounding box center [1161, 75] width 45 height 19
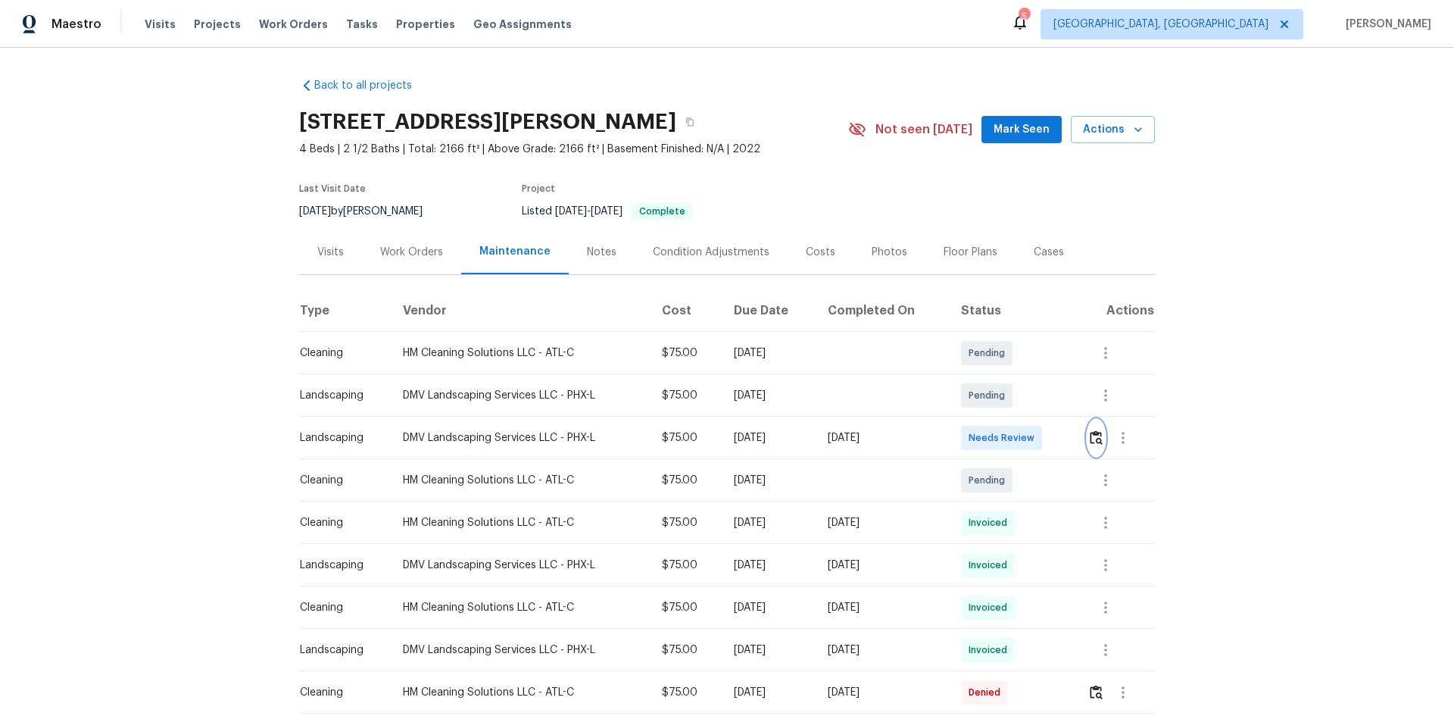
click at [1034, 436] on img "button" at bounding box center [1096, 437] width 13 height 14
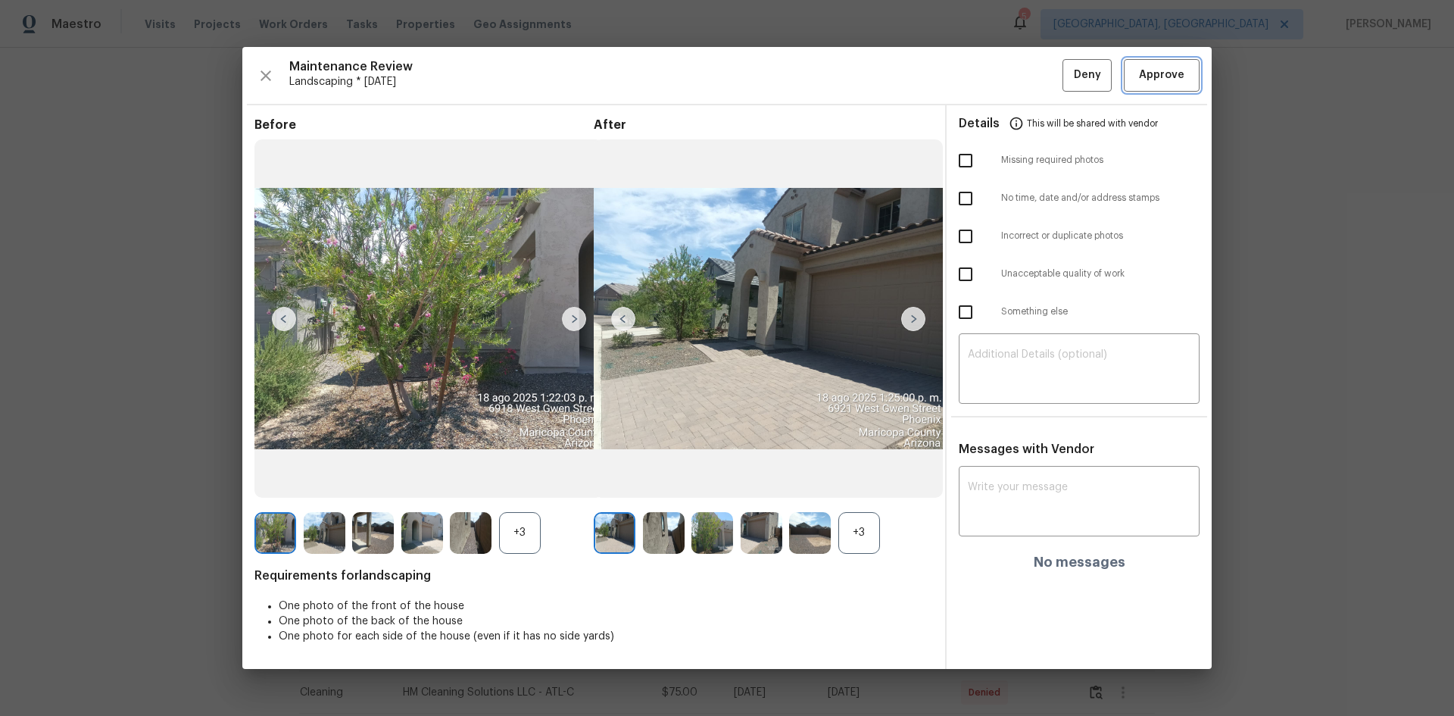
click at [1034, 76] on span "Approve" at bounding box center [1162, 75] width 52 height 19
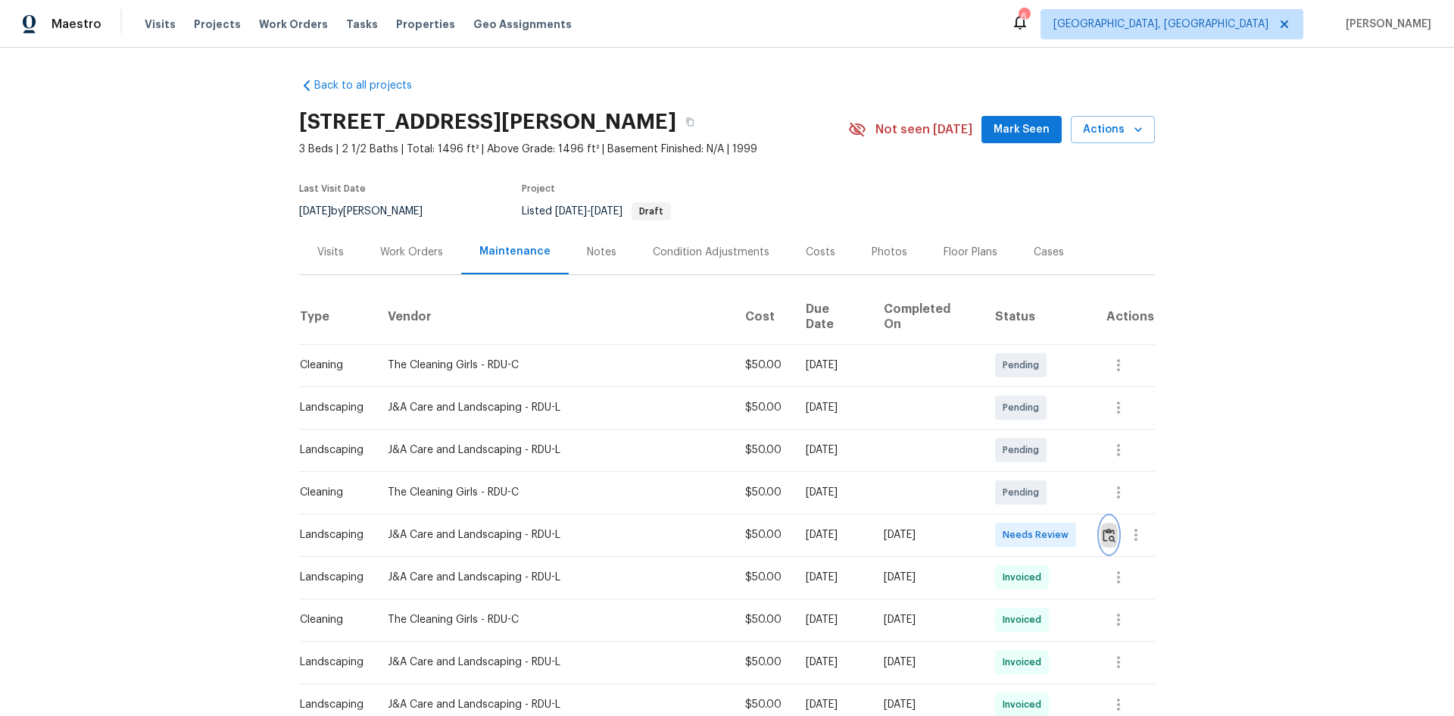
click at [1034, 479] on img "button" at bounding box center [1109, 535] width 13 height 14
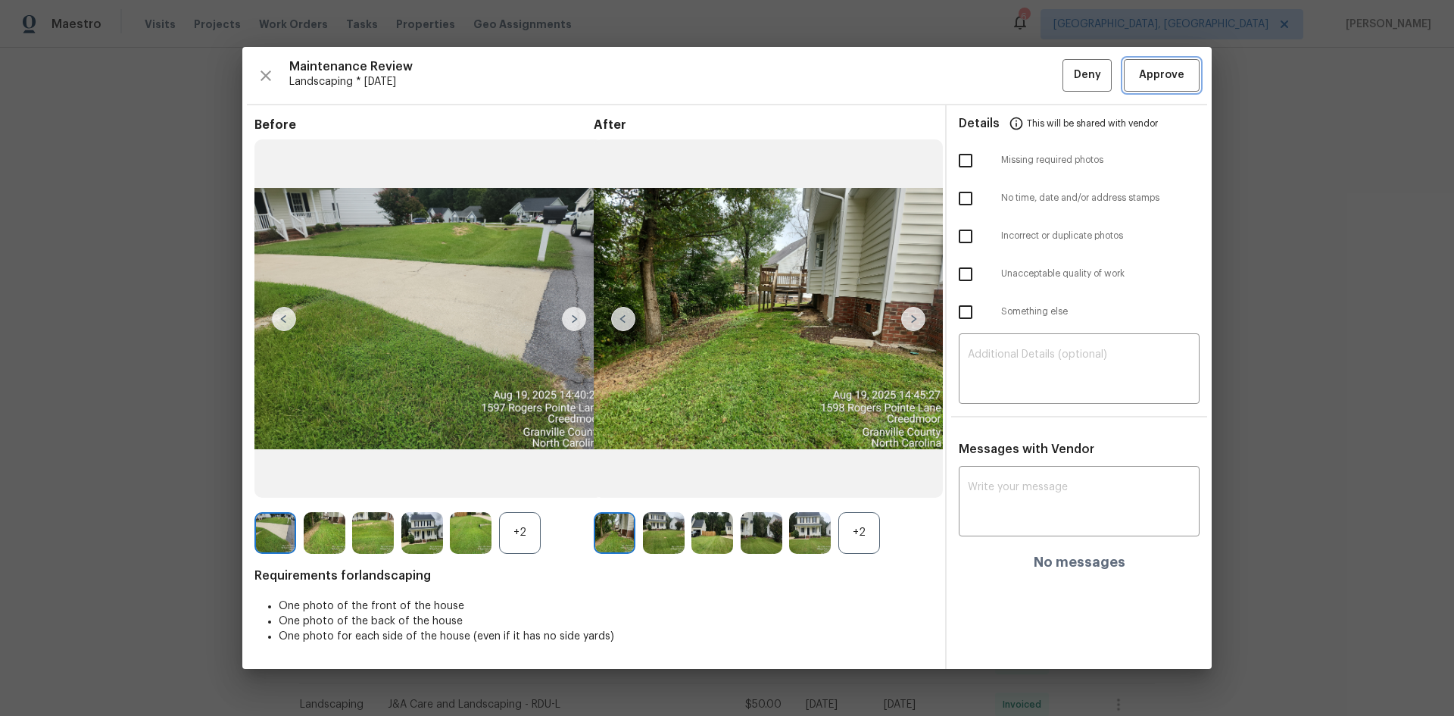
drag, startPoint x: 1153, startPoint y: 84, endPoint x: 1160, endPoint y: 82, distance: 7.9
click at [1034, 83] on span "Approve" at bounding box center [1161, 75] width 45 height 19
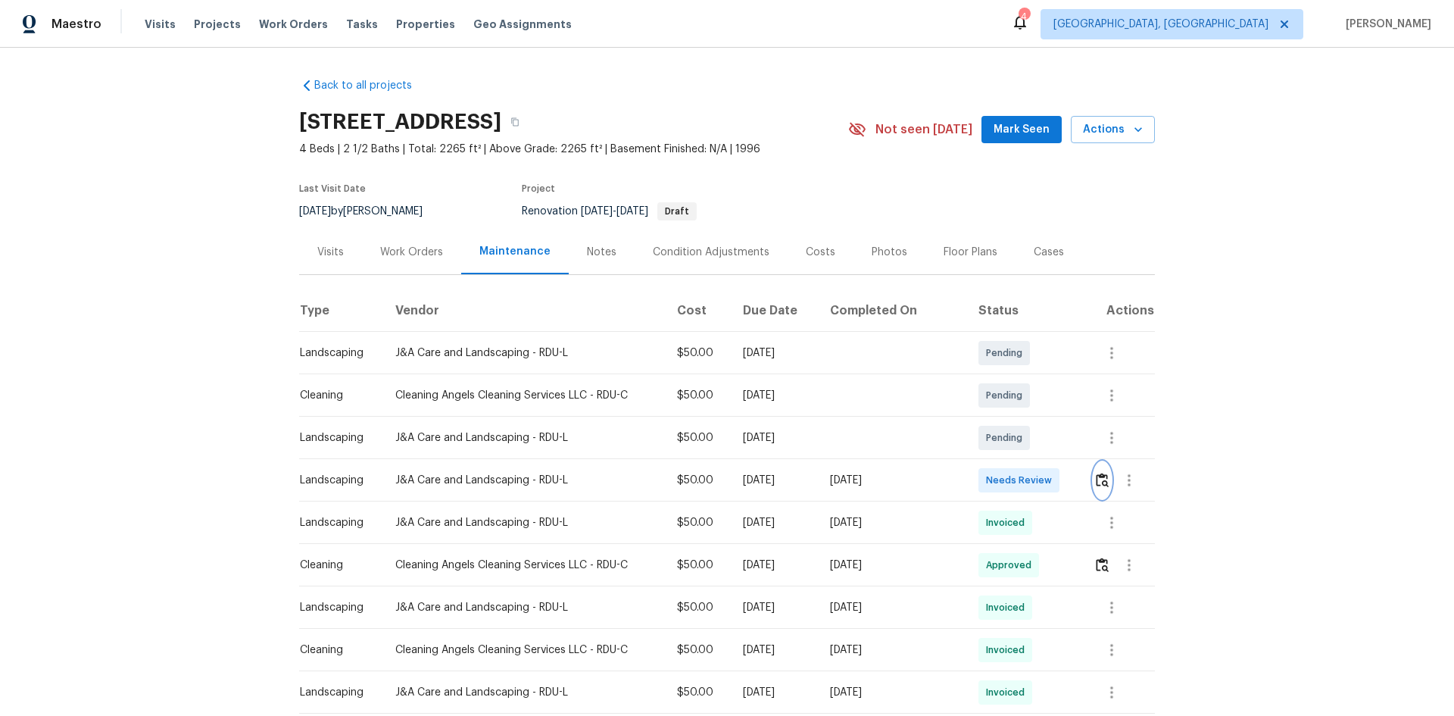
click at [1034, 473] on img "button" at bounding box center [1102, 480] width 13 height 14
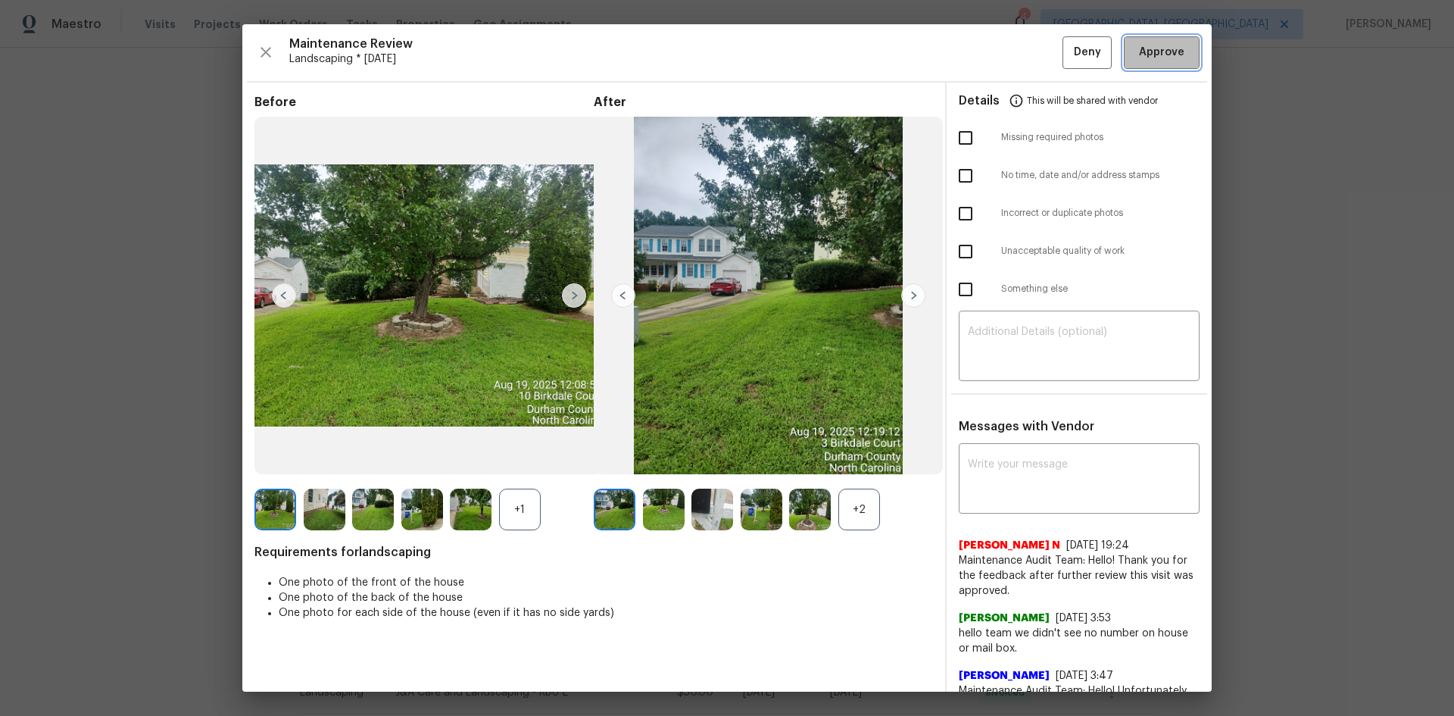
click at [1034, 55] on span "Approve" at bounding box center [1161, 52] width 45 height 19
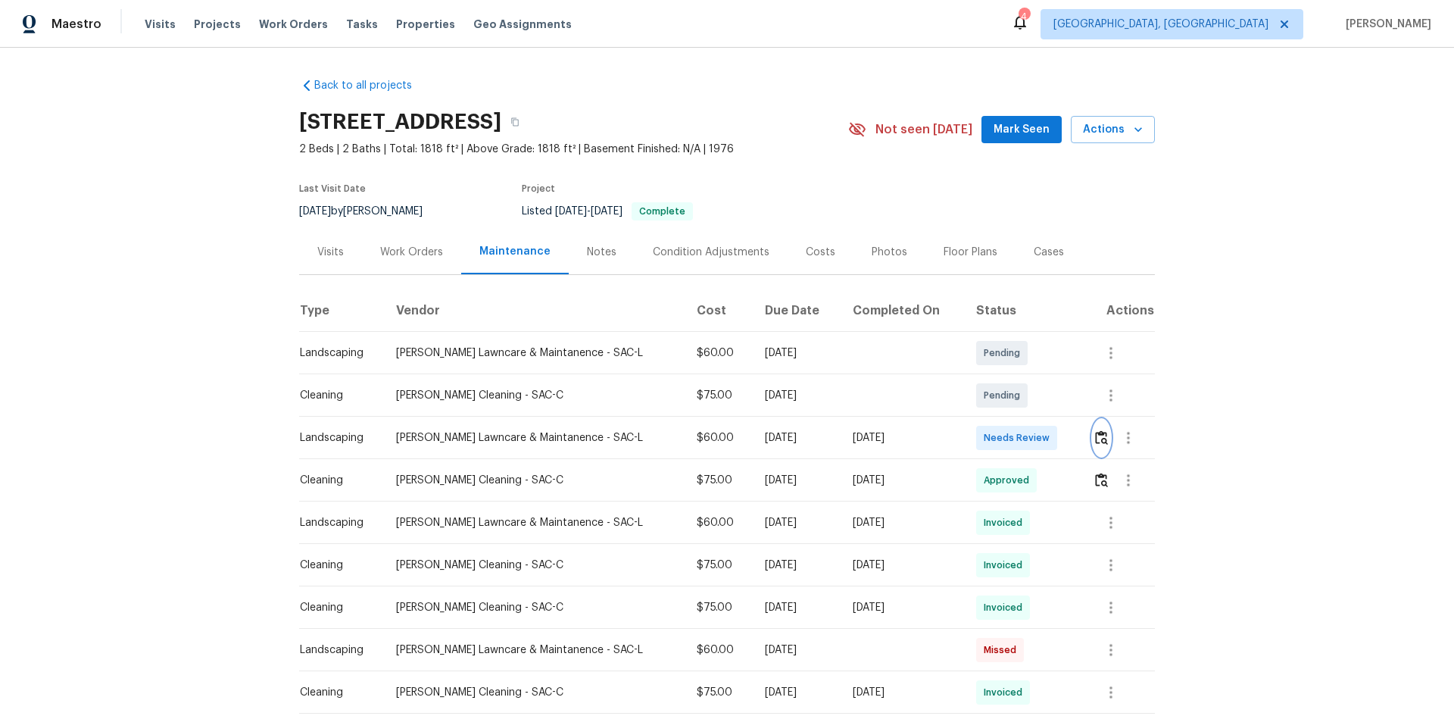
click at [1034, 447] on button "button" at bounding box center [1101, 438] width 17 height 36
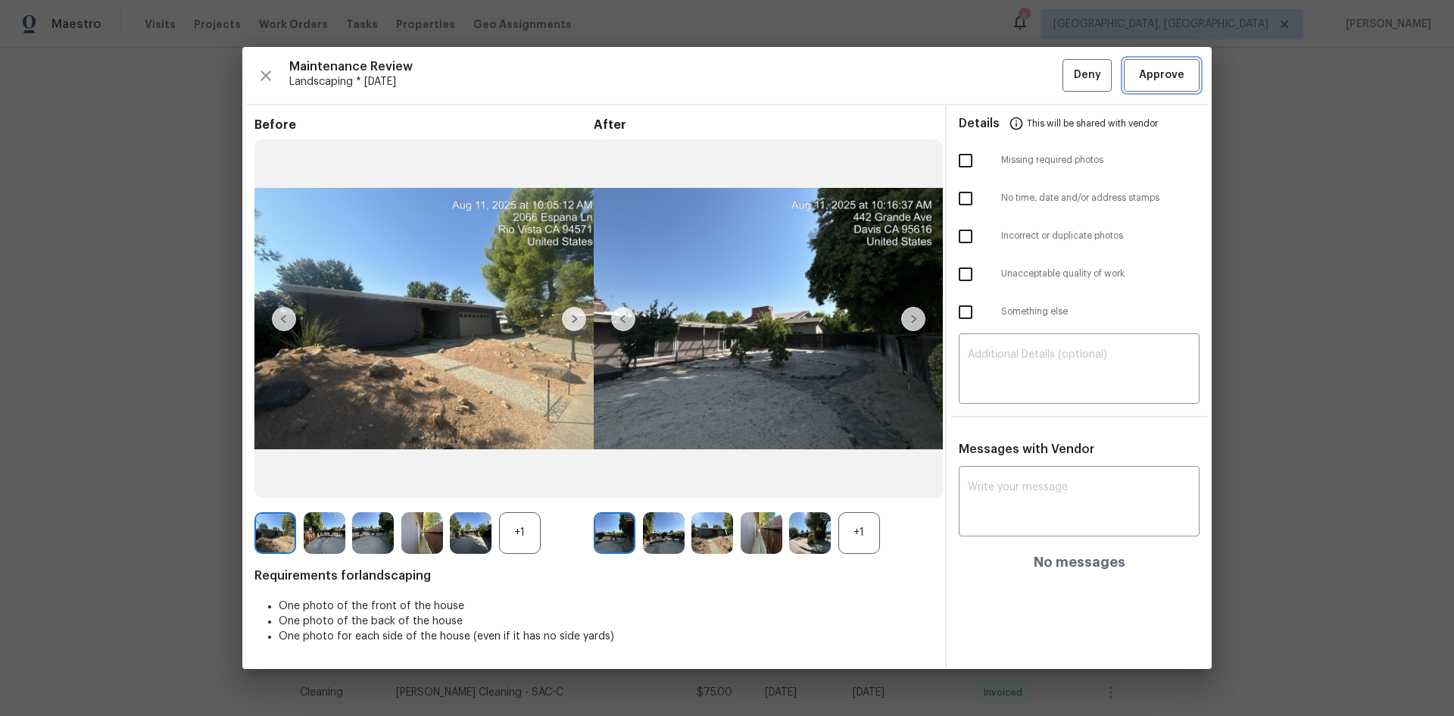
click at [1034, 75] on span "Approve" at bounding box center [1161, 75] width 45 height 19
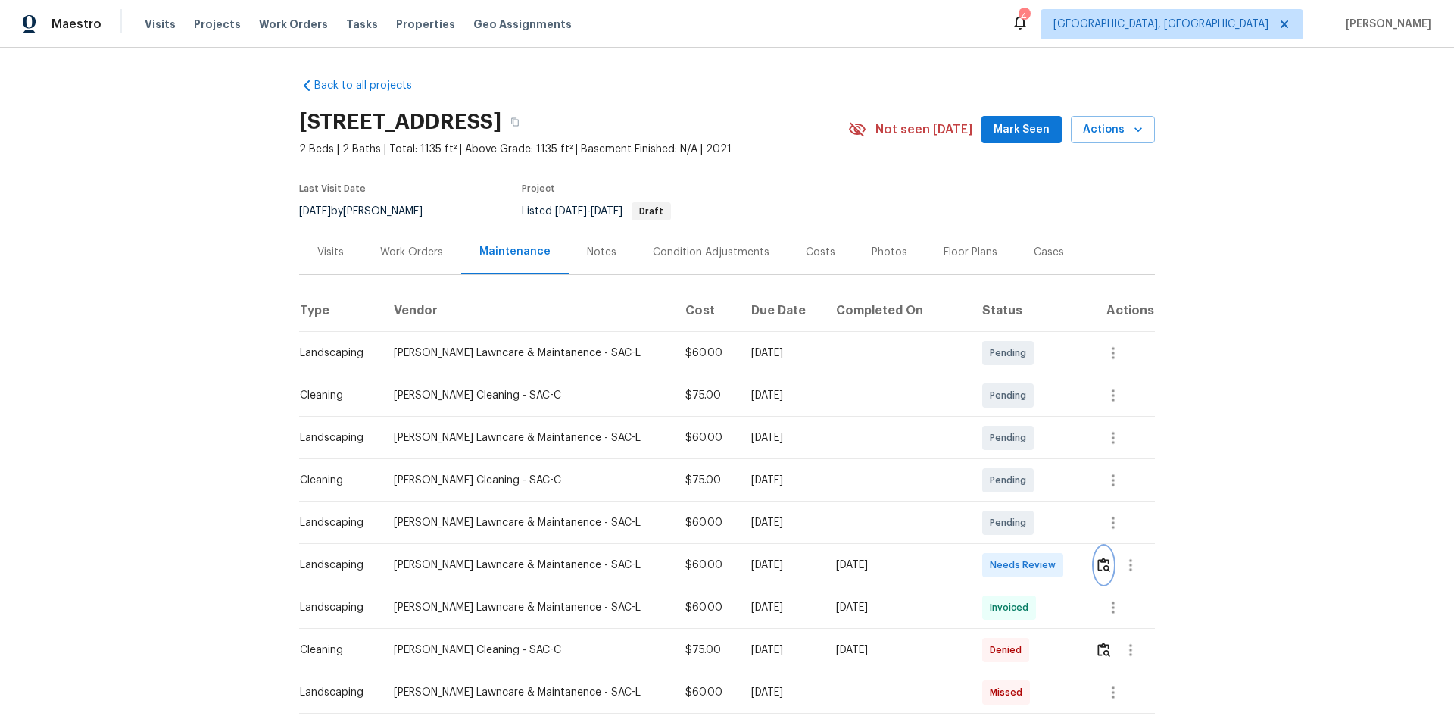
click at [1034, 479] on img "button" at bounding box center [1103, 564] width 13 height 14
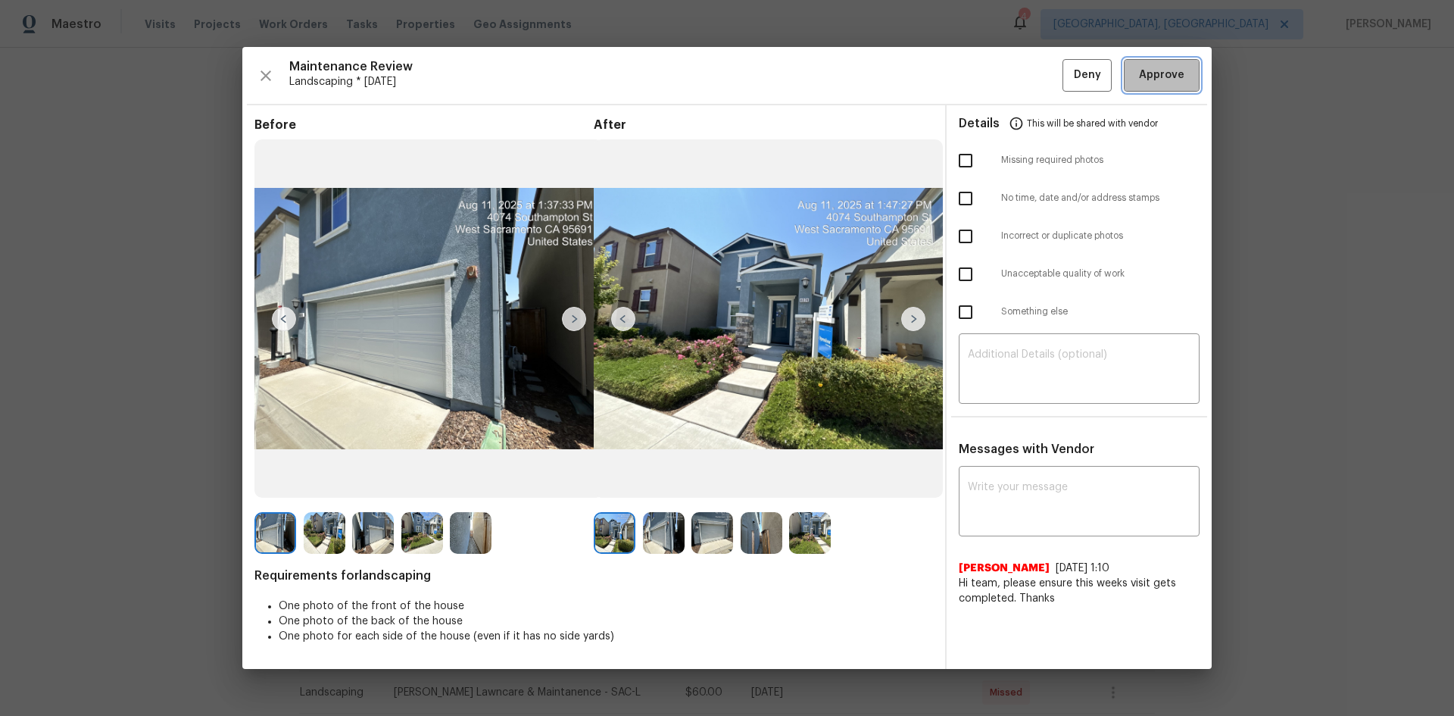
click at [1034, 61] on button "Approve" at bounding box center [1162, 75] width 76 height 33
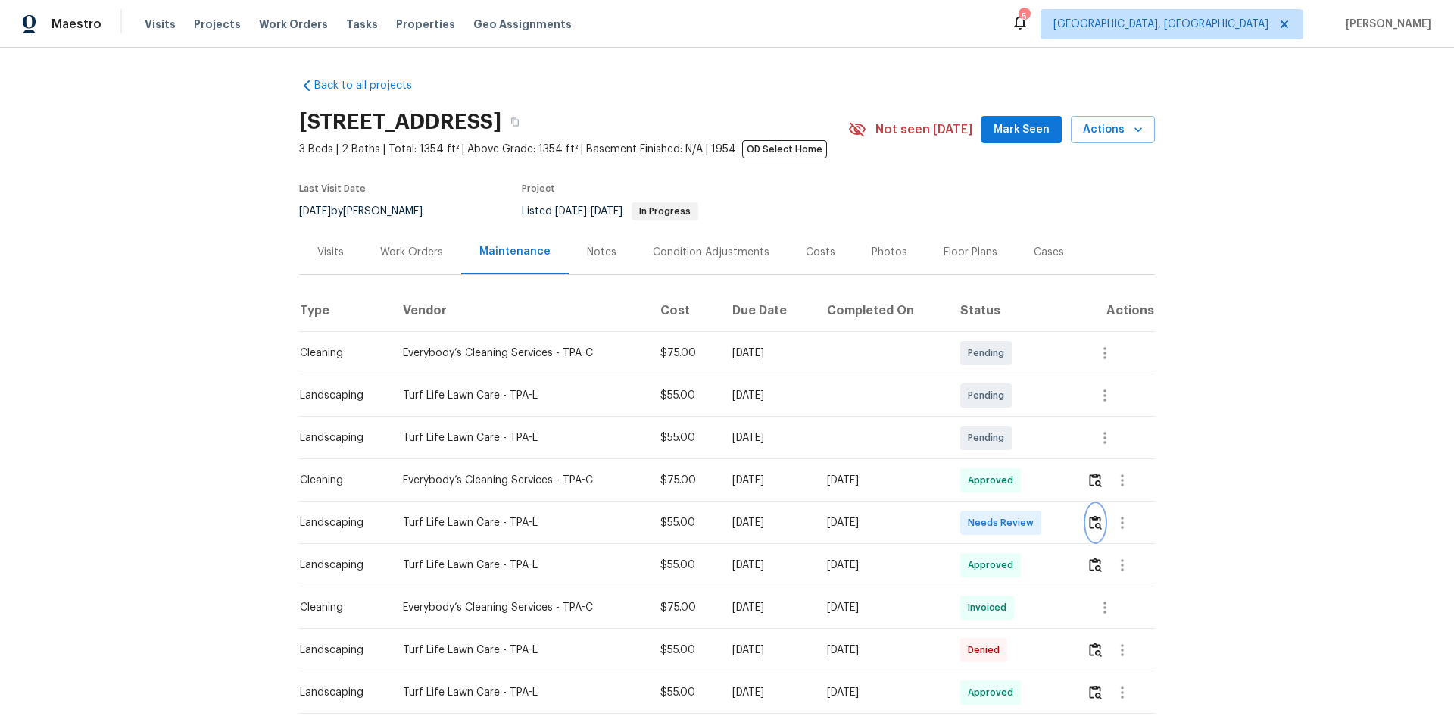
click at [1034, 479] on img "button" at bounding box center [1095, 522] width 13 height 14
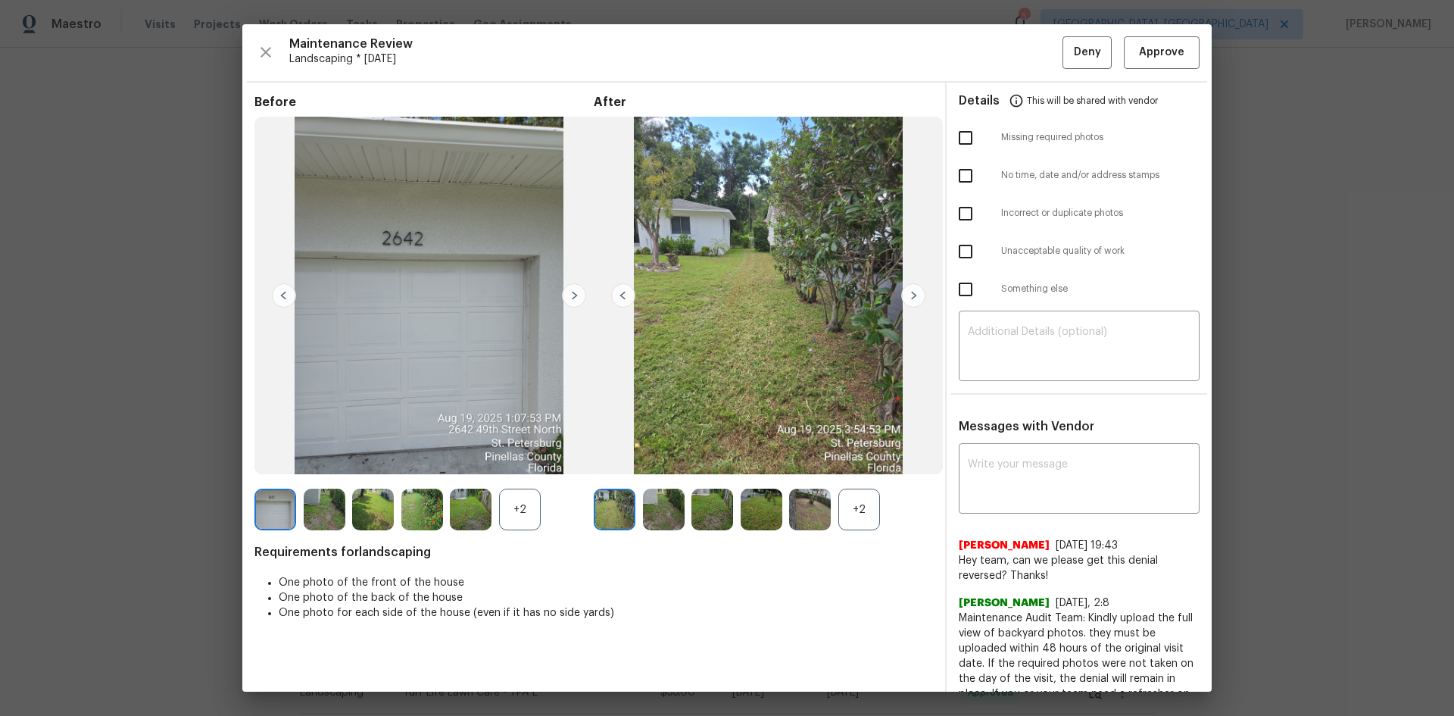
click at [1034, 69] on div "Maintenance Review Landscaping * Mon, Aug 18 Deny Approve Before +2 After +2 Re…" at bounding box center [726, 357] width 969 height 667
click at [1034, 55] on span "Approve" at bounding box center [1161, 52] width 45 height 19
